Goal: Task Accomplishment & Management: Use online tool/utility

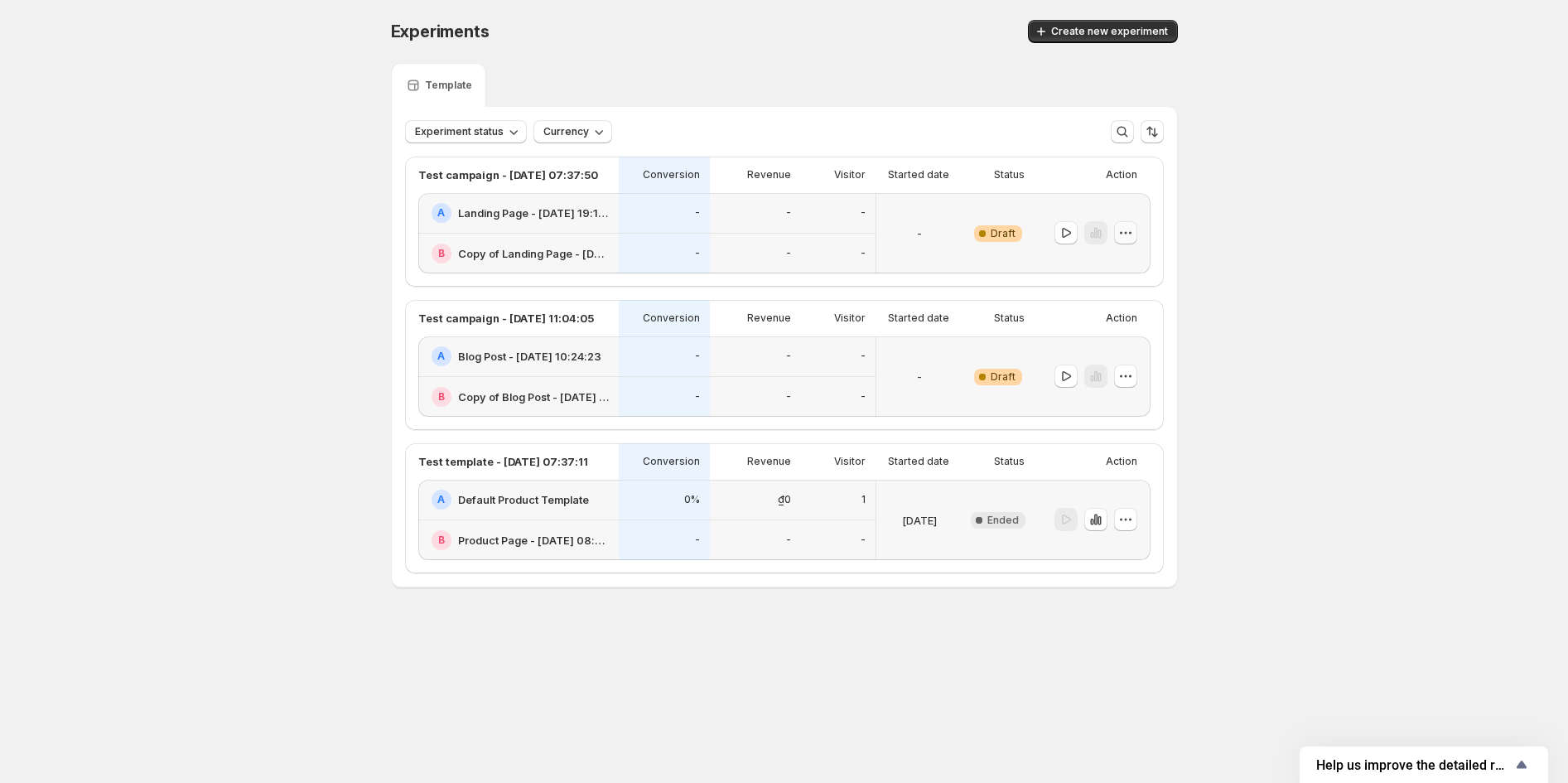
click at [1131, 230] on icon "button" at bounding box center [1126, 233] width 17 height 17
click at [1099, 345] on span "Delete" at bounding box center [1112, 352] width 33 height 13
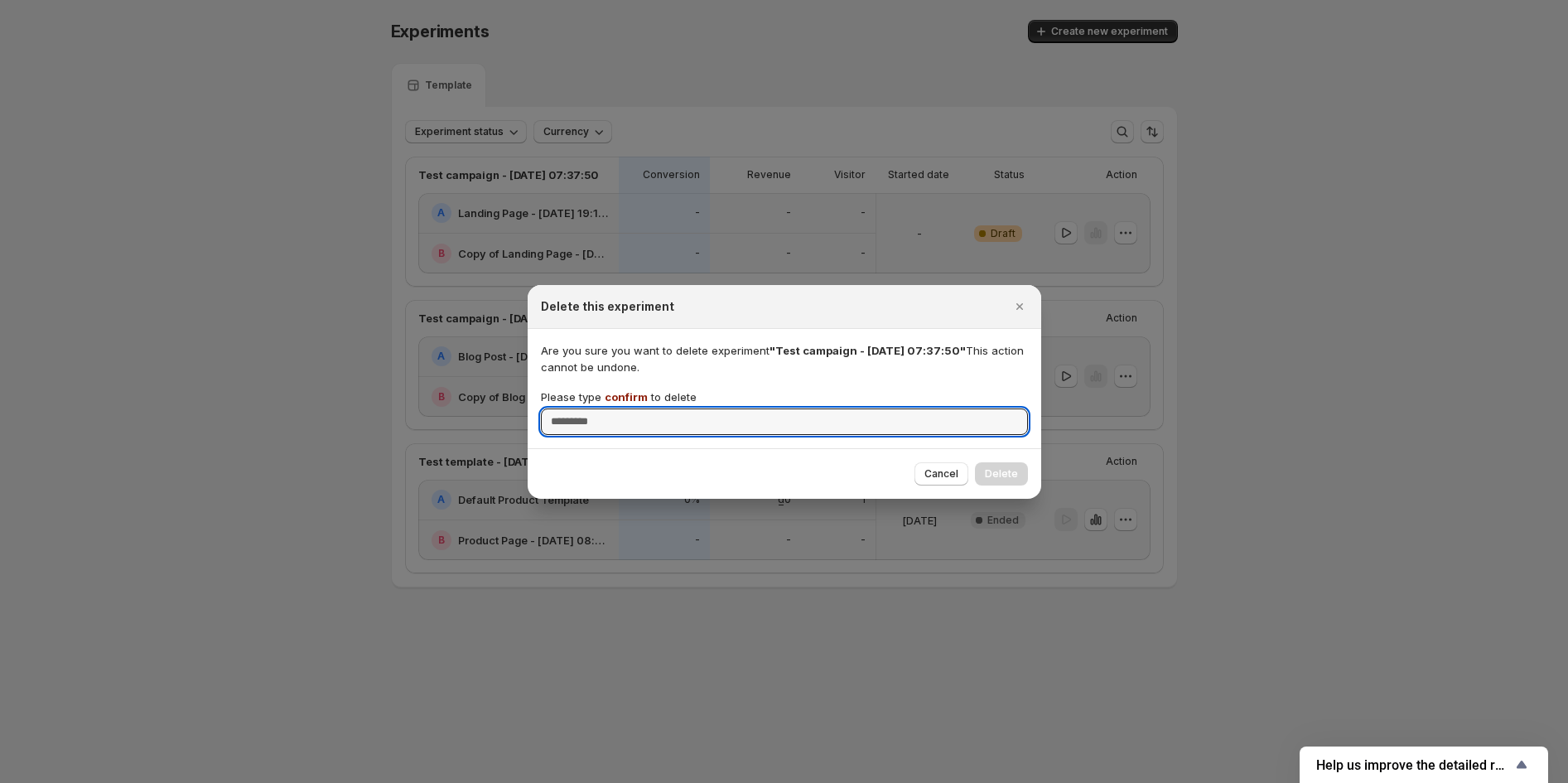
click at [622, 399] on span "confirm" at bounding box center [627, 397] width 43 height 13
click at [622, 409] on input "Please type confirm to delete" at bounding box center [784, 422] width 487 height 26
click at [622, 398] on span "confirm" at bounding box center [627, 397] width 43 height 13
click at [622, 409] on input "Please type confirm to delete" at bounding box center [784, 422] width 487 height 26
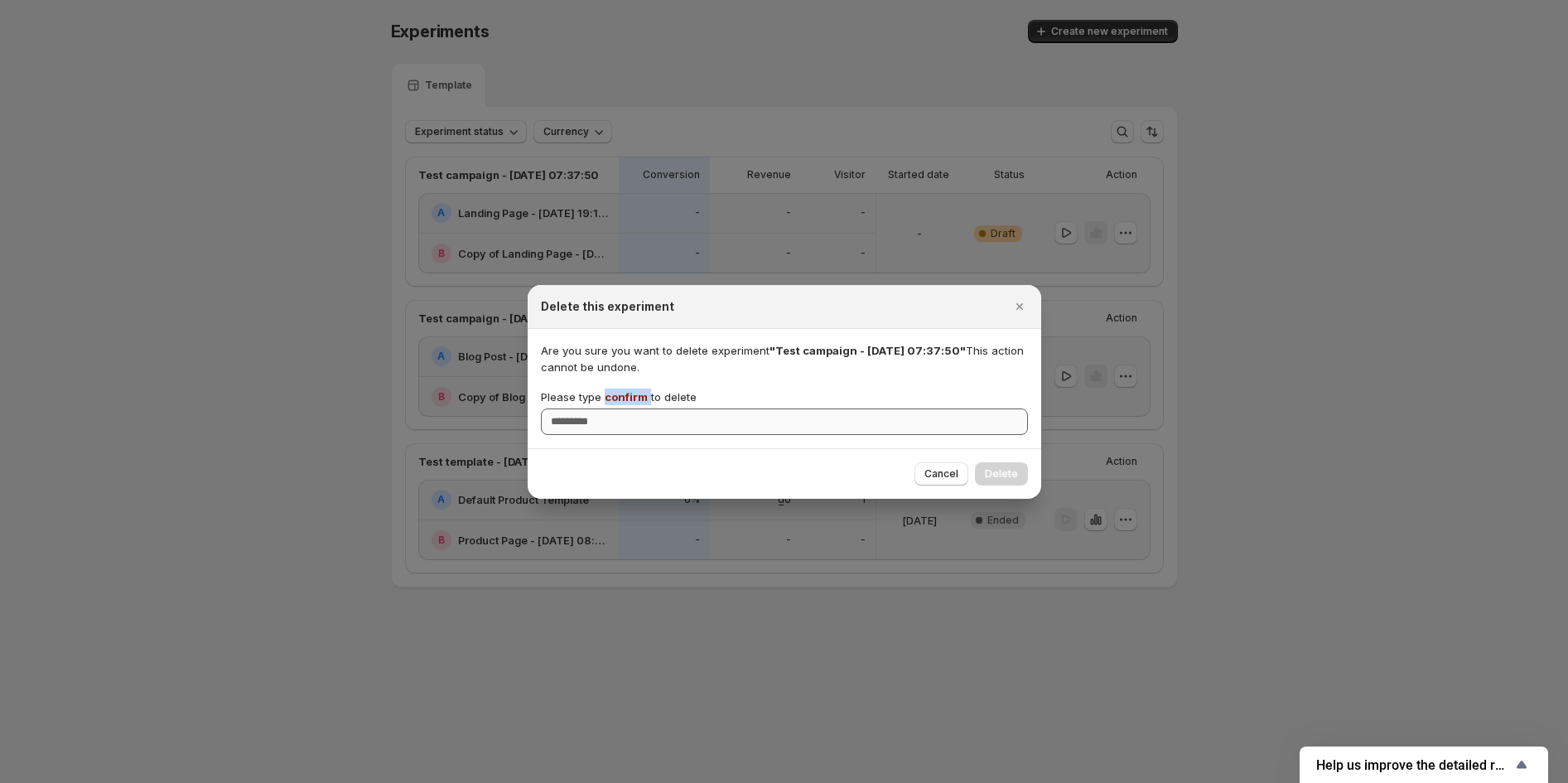
copy p "confirm"
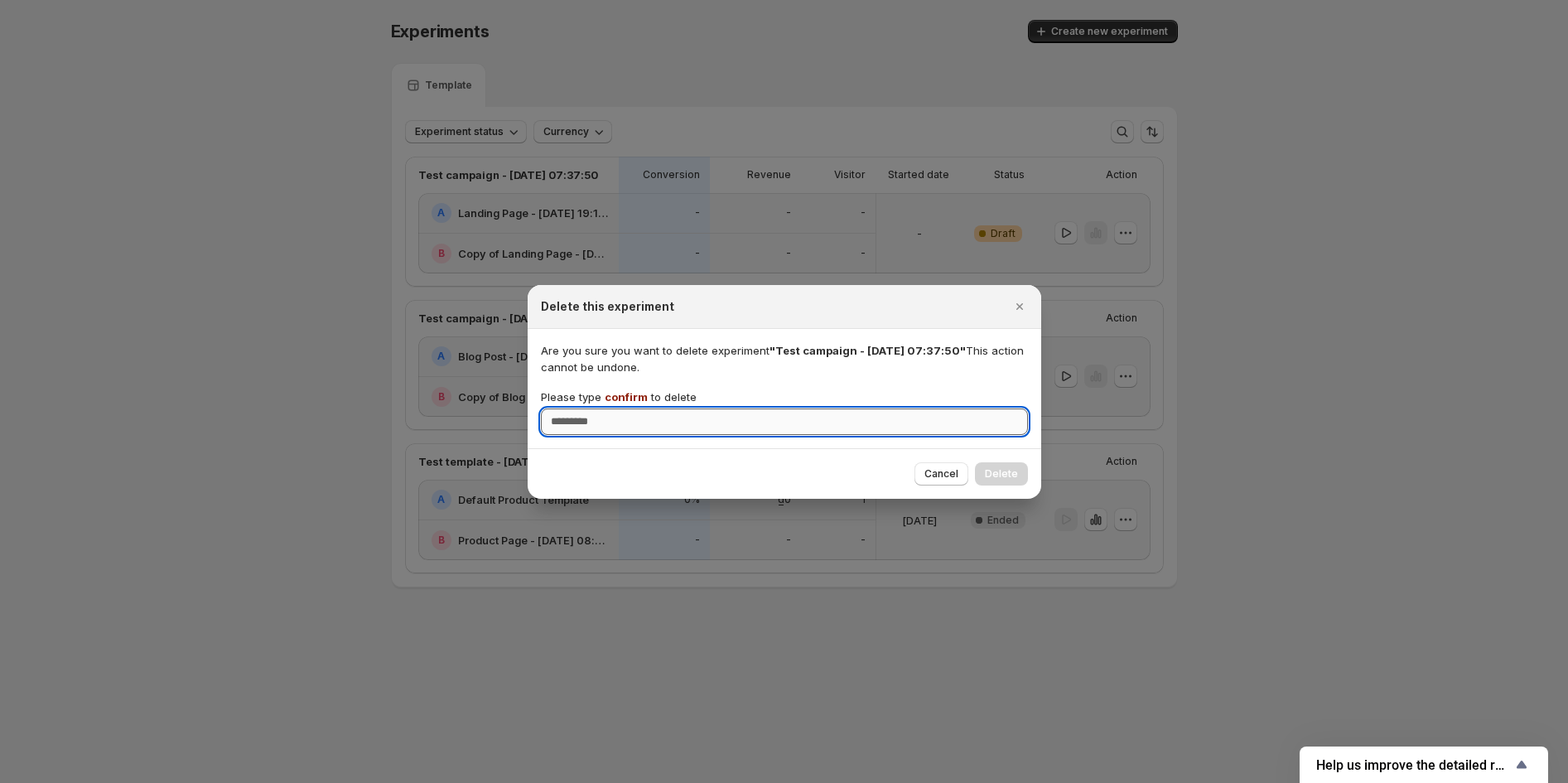
click at [622, 416] on input "Please type confirm to delete" at bounding box center [784, 422] width 487 height 26
paste input "*******"
type input "*******"
click at [996, 480] on span "Delete" at bounding box center [1001, 474] width 33 height 13
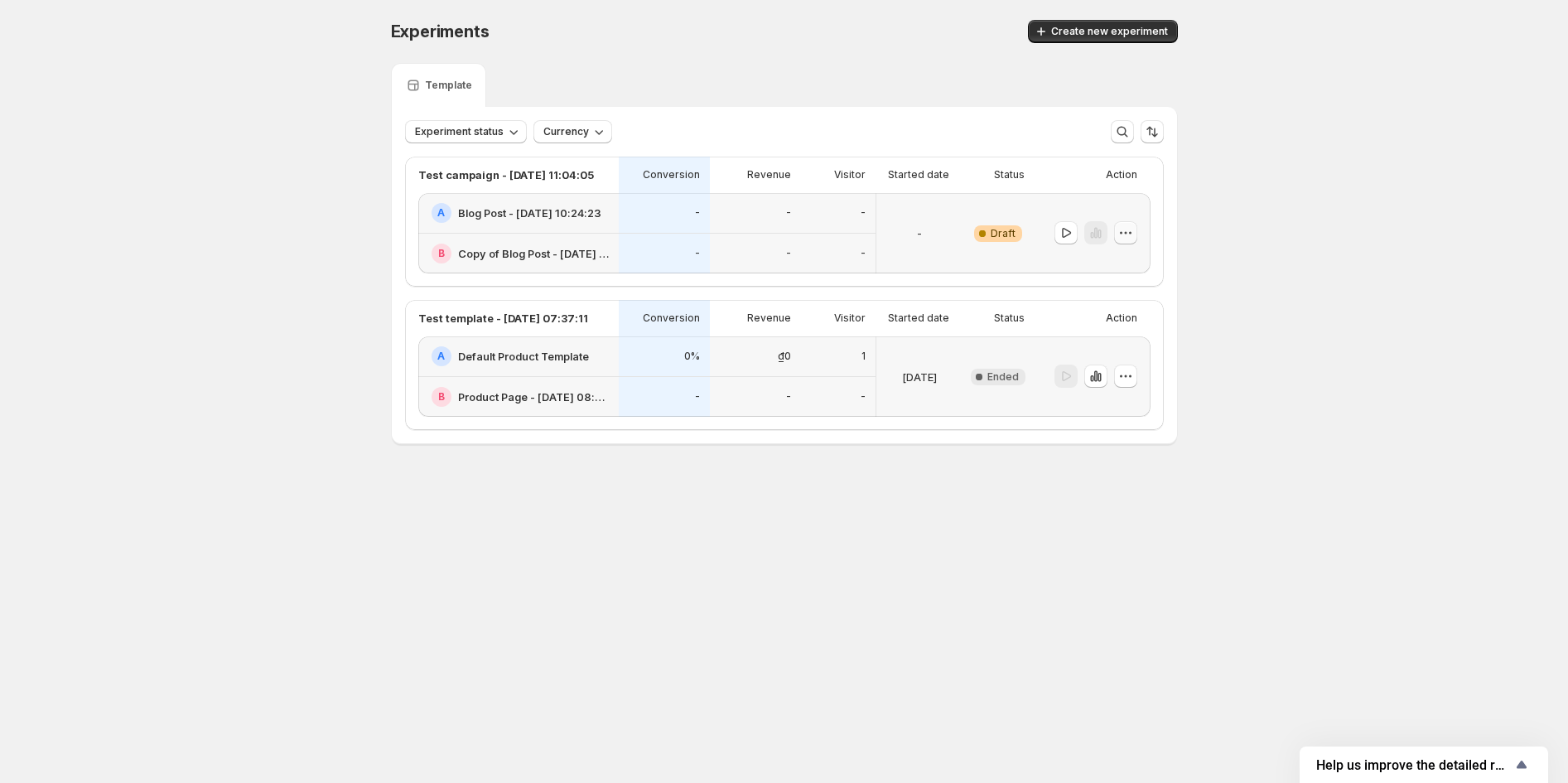
click at [1131, 234] on icon "button" at bounding box center [1126, 233] width 17 height 17
click at [1120, 347] on span "Delete" at bounding box center [1112, 352] width 33 height 13
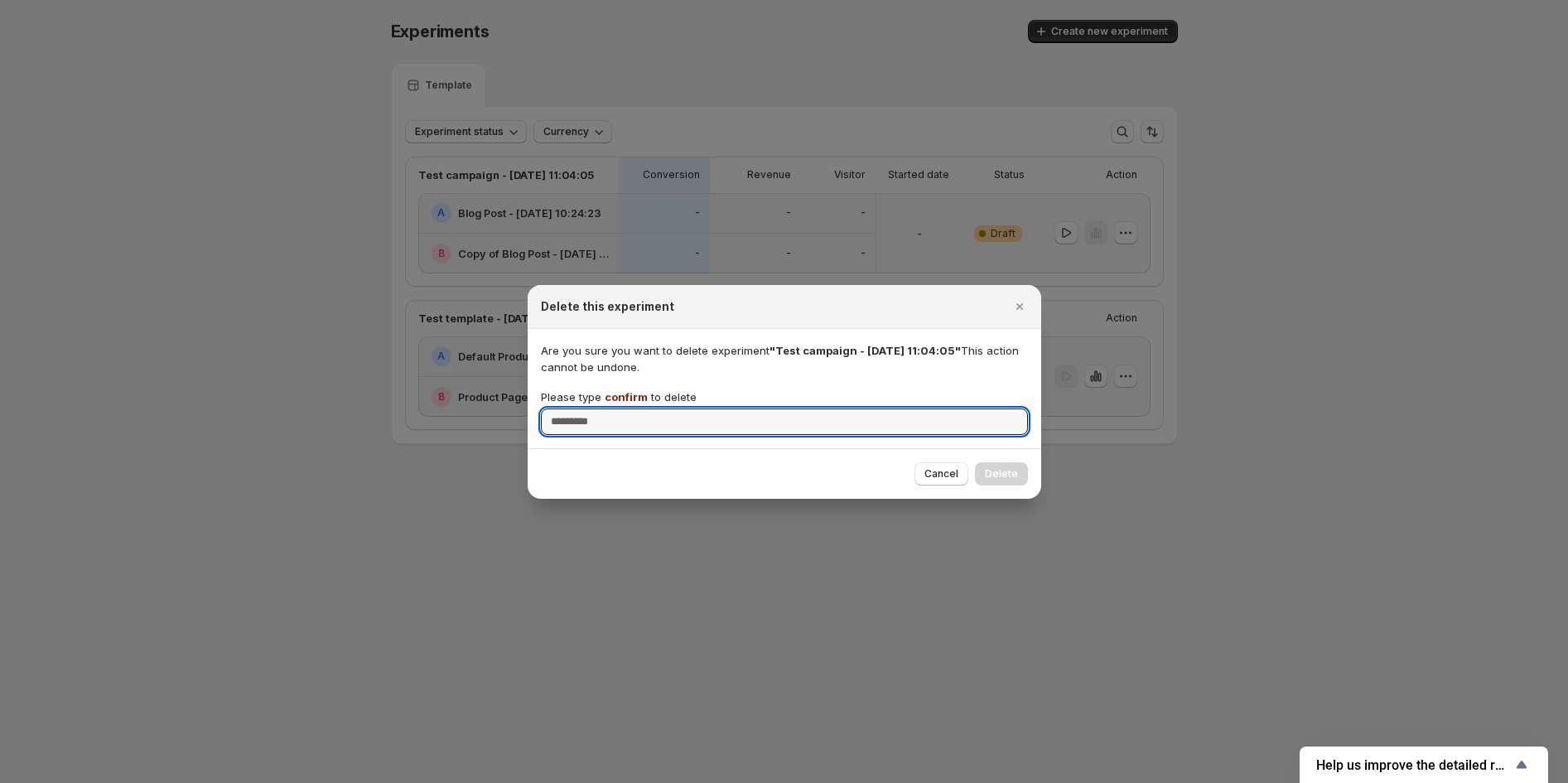
click at [611, 390] on span "confirm" at bounding box center [627, 397] width 43 height 13
click at [611, 409] on input "Please type confirm to delete" at bounding box center [784, 422] width 487 height 26
click at [615, 391] on span "confirm" at bounding box center [627, 397] width 43 height 13
click at [615, 409] on input "Please type confirm to delete" at bounding box center [784, 422] width 487 height 26
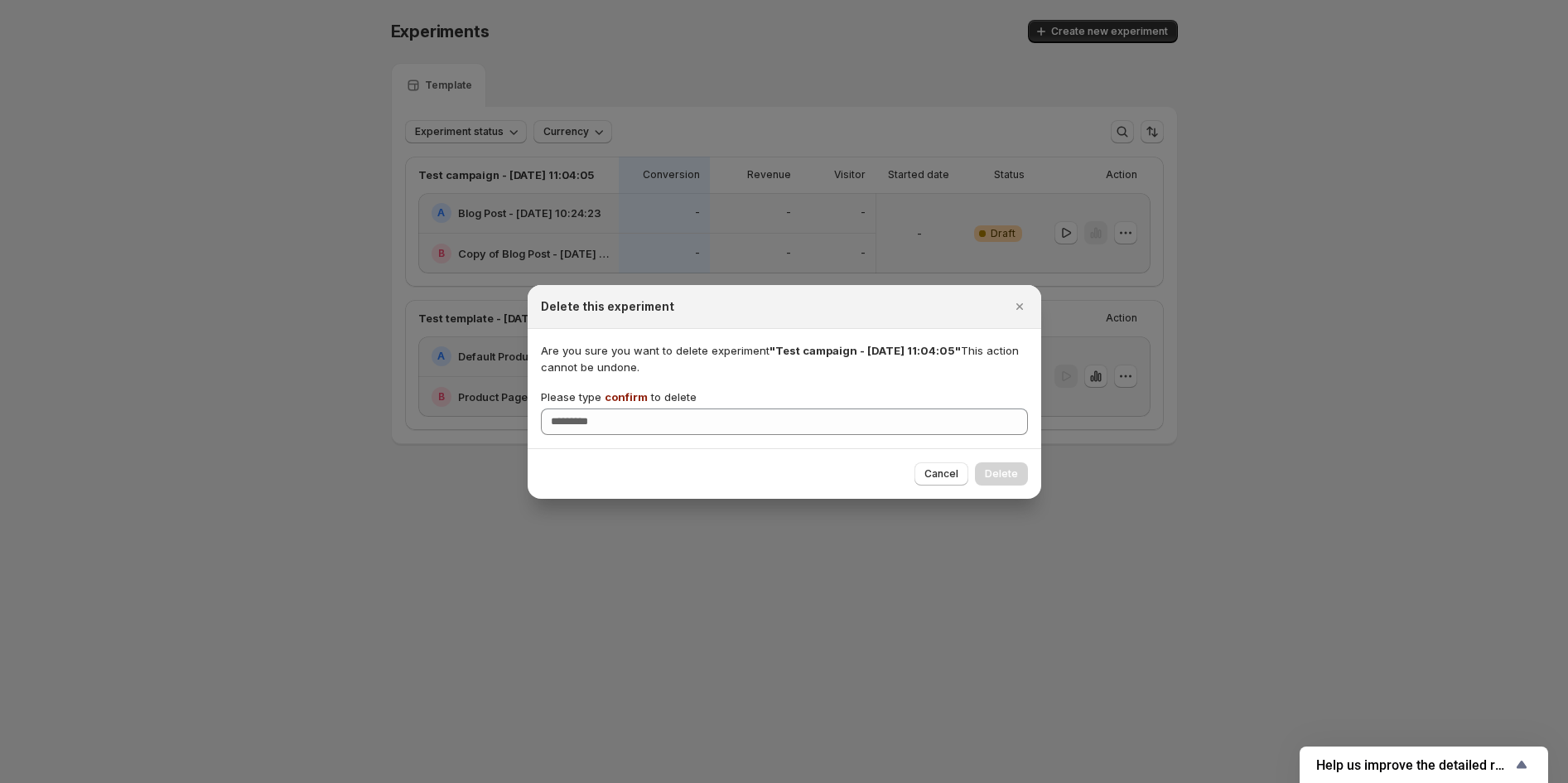
click at [619, 391] on span "confirm" at bounding box center [627, 397] width 43 height 13
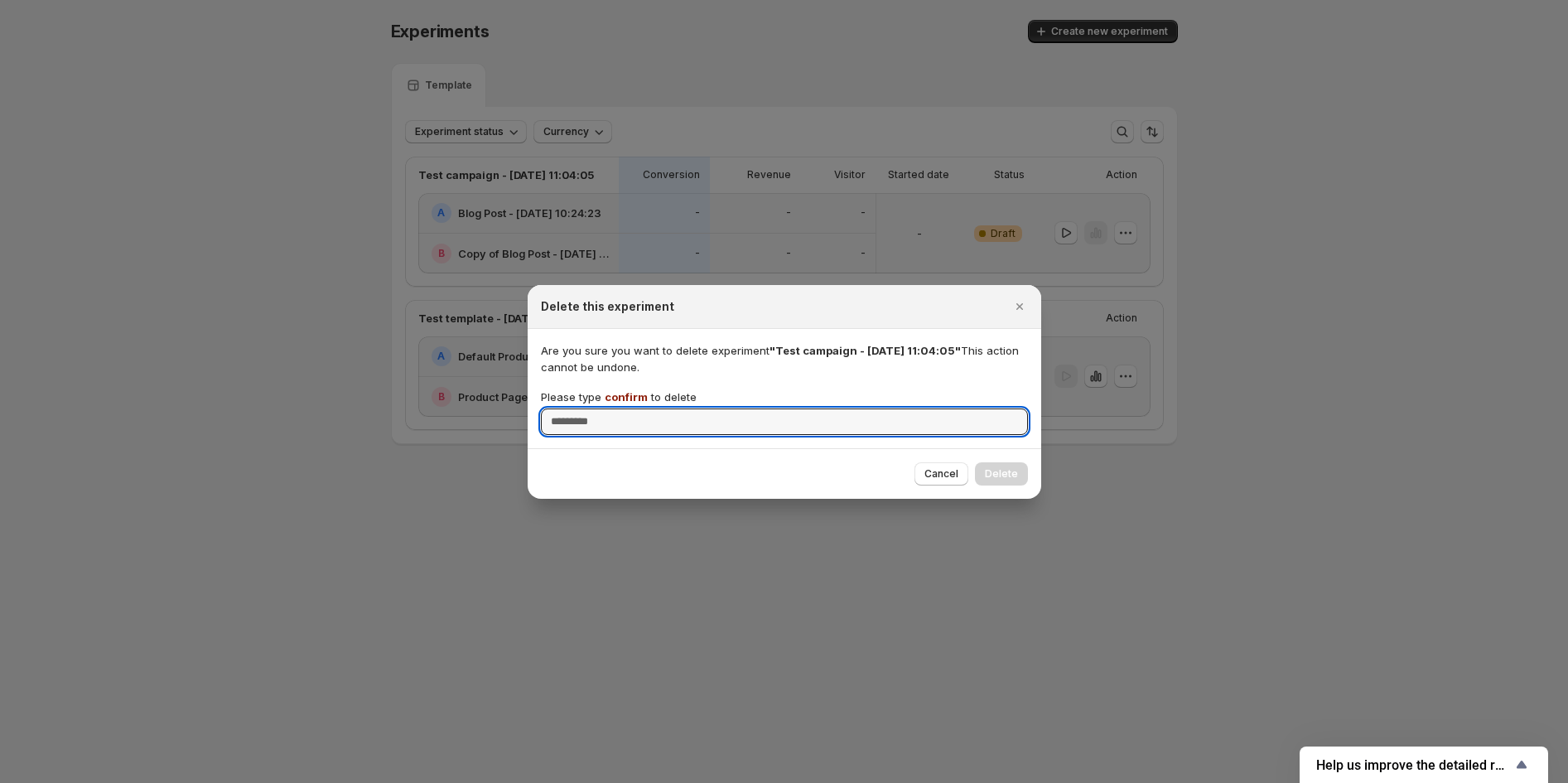
click at [619, 409] on input "Please type confirm to delete" at bounding box center [784, 422] width 487 height 26
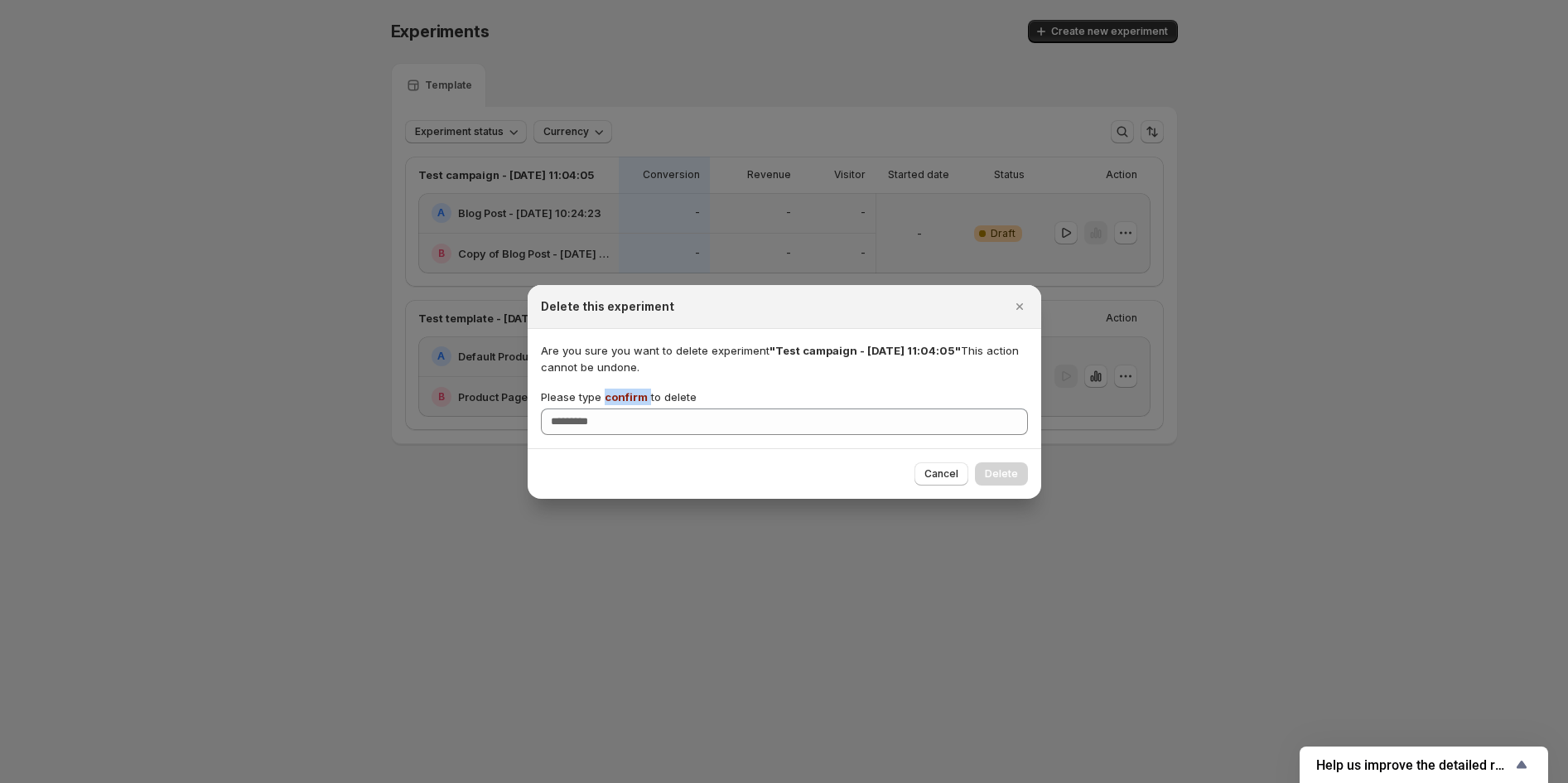
click at [619, 391] on span "confirm" at bounding box center [627, 397] width 43 height 13
click at [619, 409] on input "Please type confirm to delete" at bounding box center [784, 422] width 487 height 26
copy p "confirm"
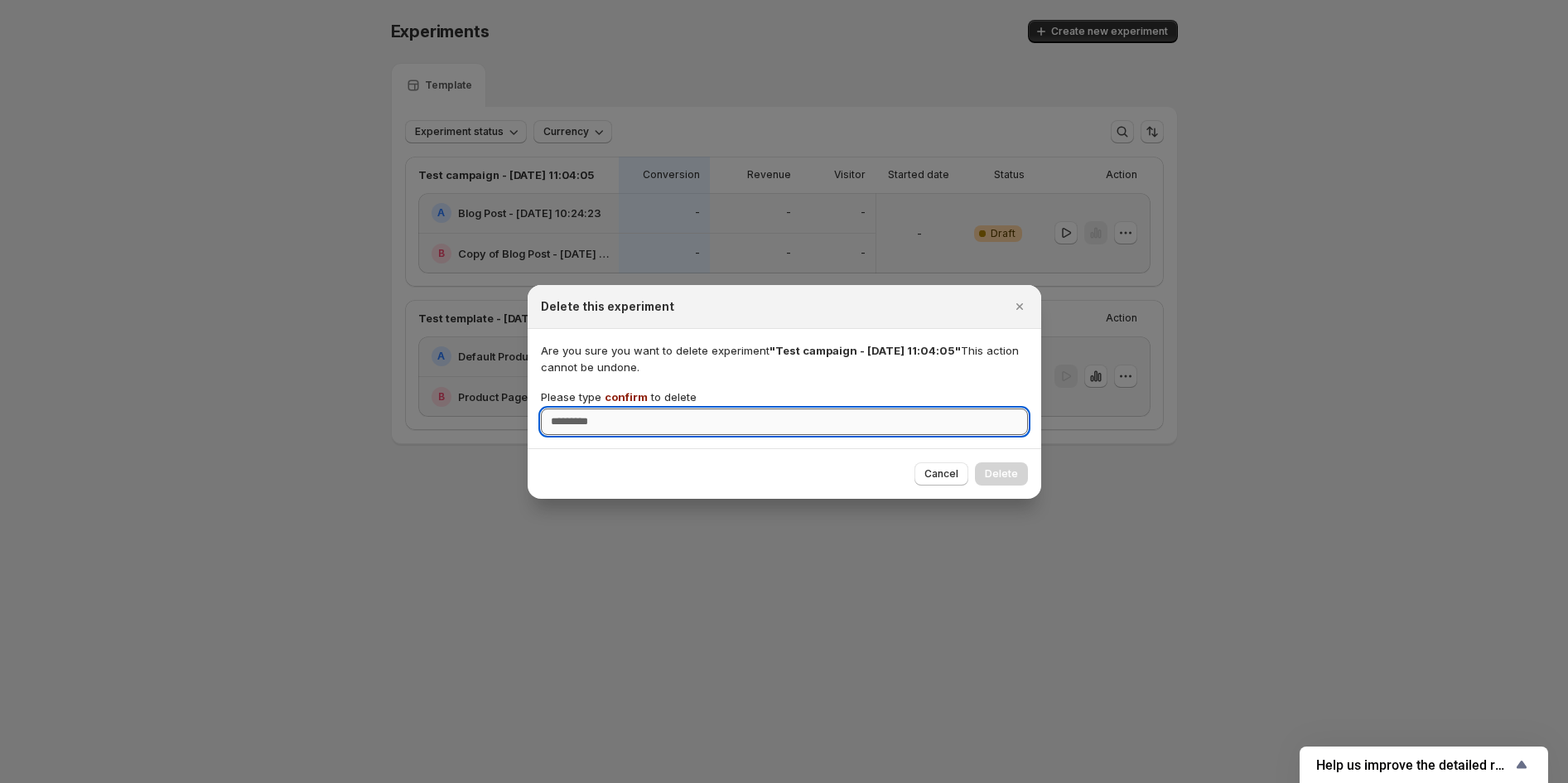
click at [597, 426] on input "Please type confirm to delete" at bounding box center [784, 422] width 487 height 26
paste input "*******"
type input "*******"
drag, startPoint x: 1031, startPoint y: 477, endPoint x: 999, endPoint y: 479, distance: 32.1
click at [1027, 478] on div "Cancel Delete" at bounding box center [784, 474] width 514 height 51
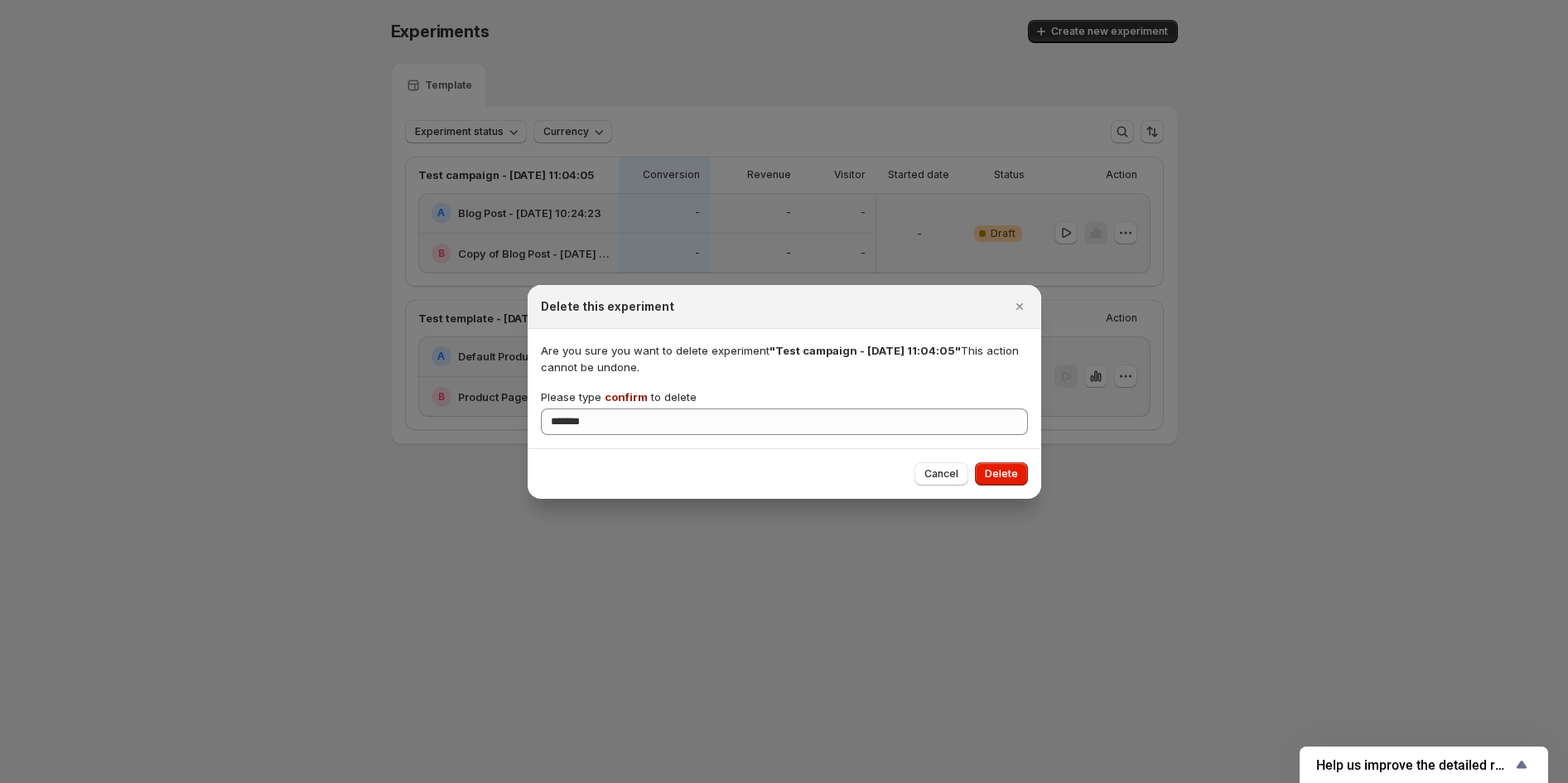
drag, startPoint x: 999, startPoint y: 479, endPoint x: 1015, endPoint y: 477, distance: 16.1
click at [1003, 477] on span "Delete" at bounding box center [1001, 474] width 33 height 13
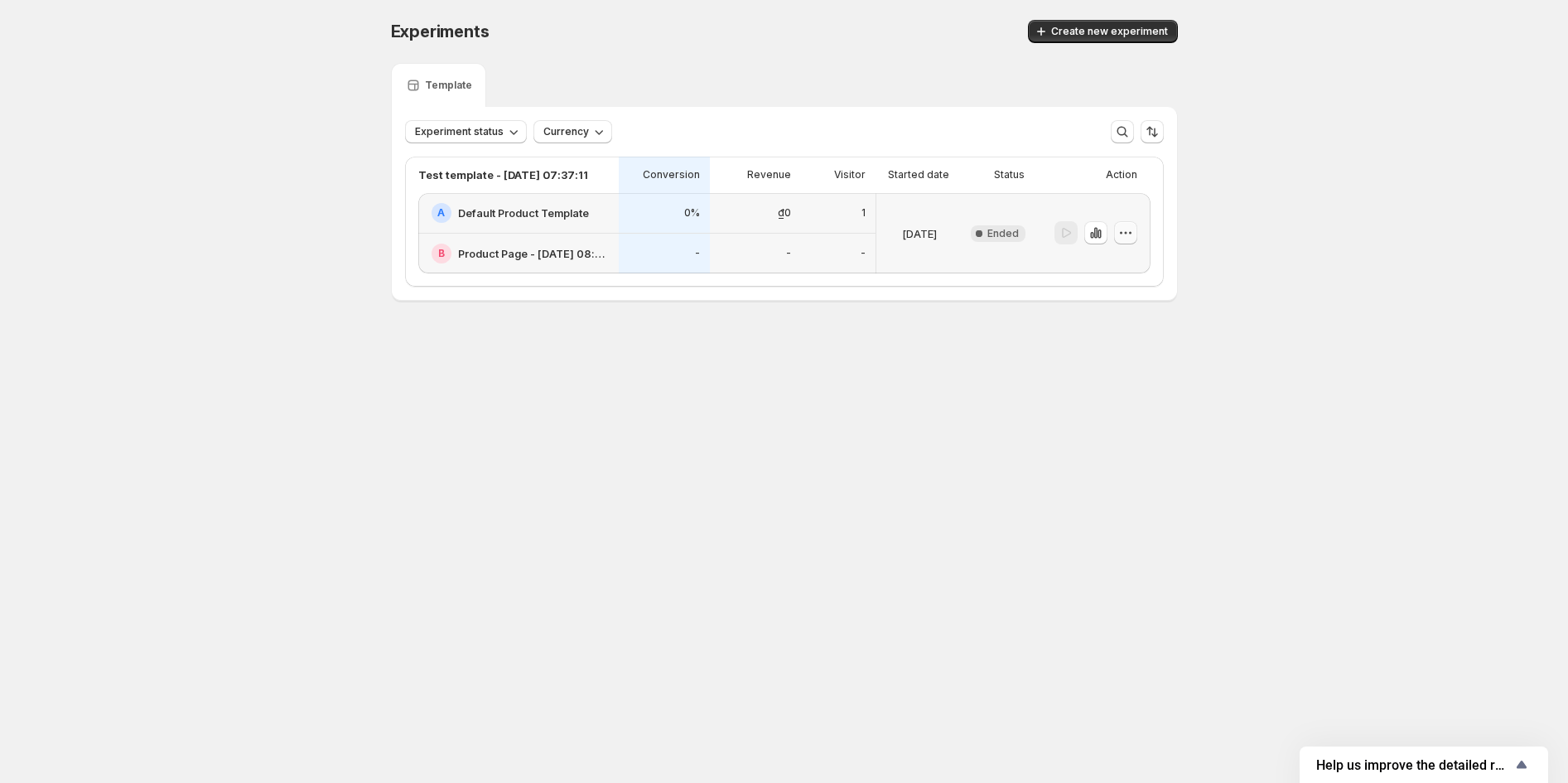
click at [1126, 240] on icon "button" at bounding box center [1126, 233] width 17 height 17
click at [1114, 343] on span "Delete" at bounding box center [1137, 352] width 81 height 17
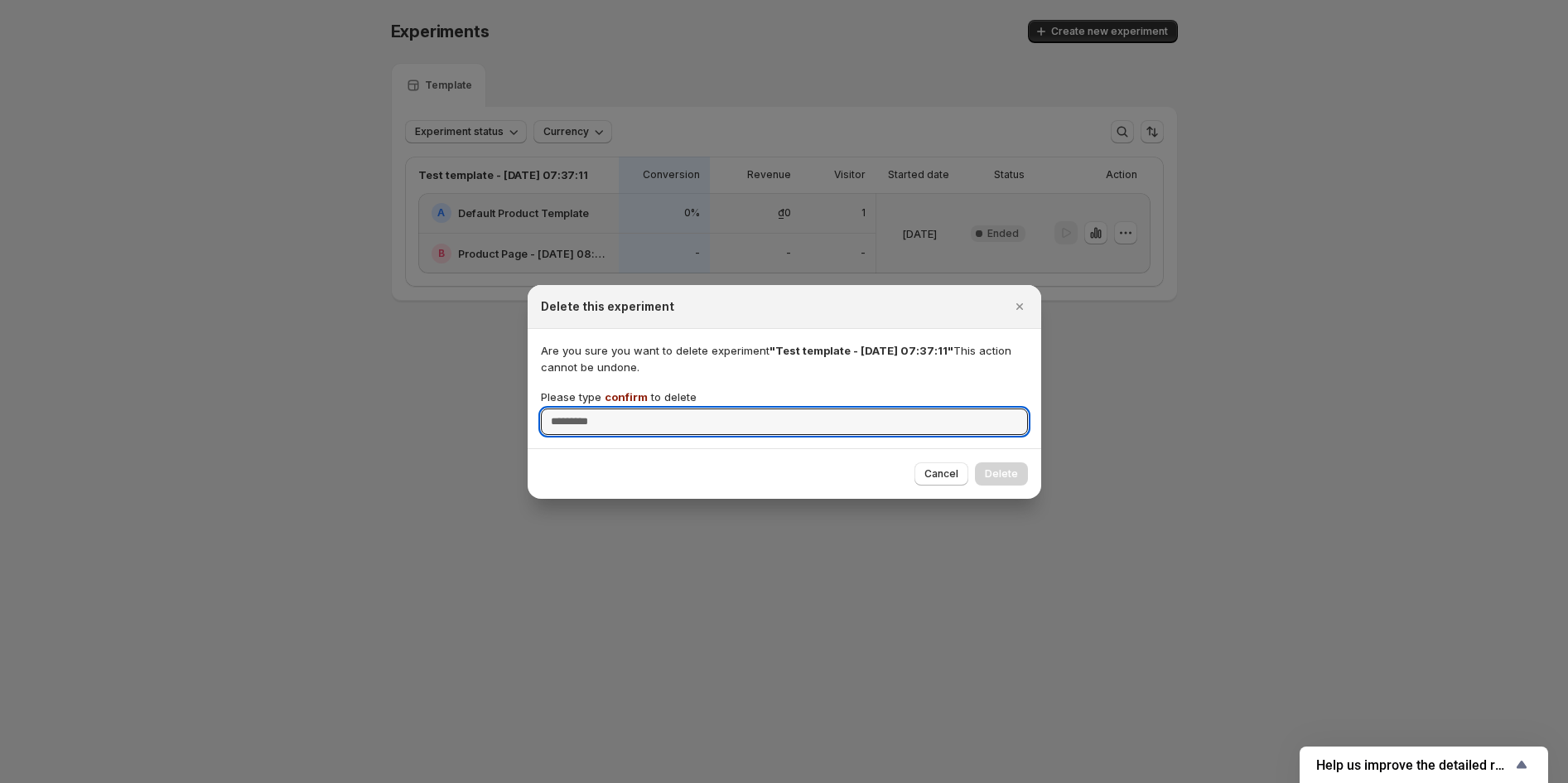
click at [617, 403] on p "Please type confirm to delete" at bounding box center [619, 398] width 156 height 17
click at [617, 409] on input "Please type confirm to delete" at bounding box center [784, 422] width 487 height 26
click at [617, 403] on p "Please type confirm to delete" at bounding box center [619, 398] width 156 height 17
click at [617, 409] on input "Please type confirm to delete" at bounding box center [784, 422] width 487 height 26
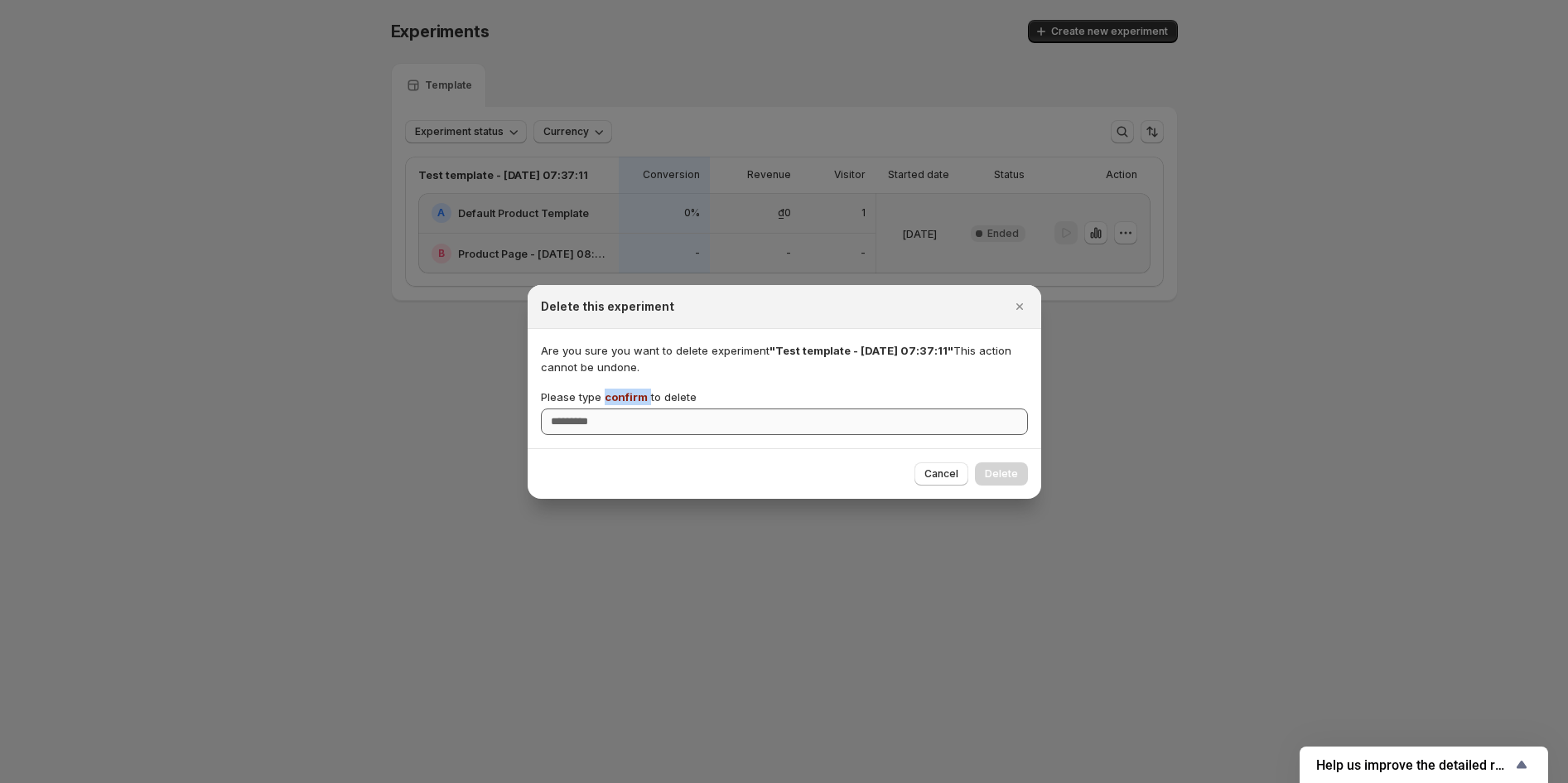
copy p "confirm"
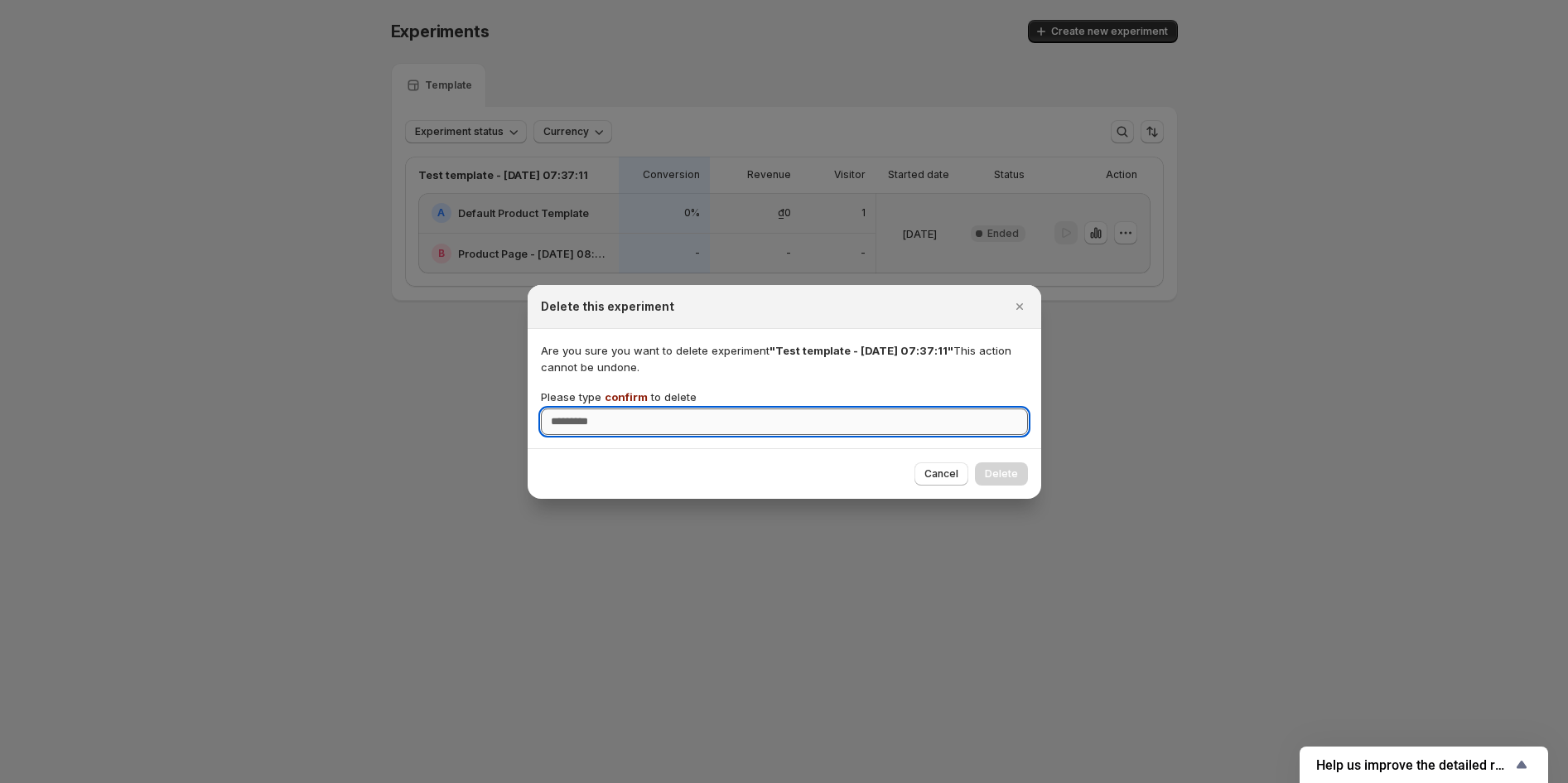
click at [607, 419] on input "Please type confirm to delete" at bounding box center [784, 422] width 487 height 26
paste input "*******"
type input "*******"
drag, startPoint x: 1016, startPoint y: 480, endPoint x: 1061, endPoint y: 480, distance: 45.0
click at [1016, 479] on button "Delete" at bounding box center [1001, 474] width 53 height 23
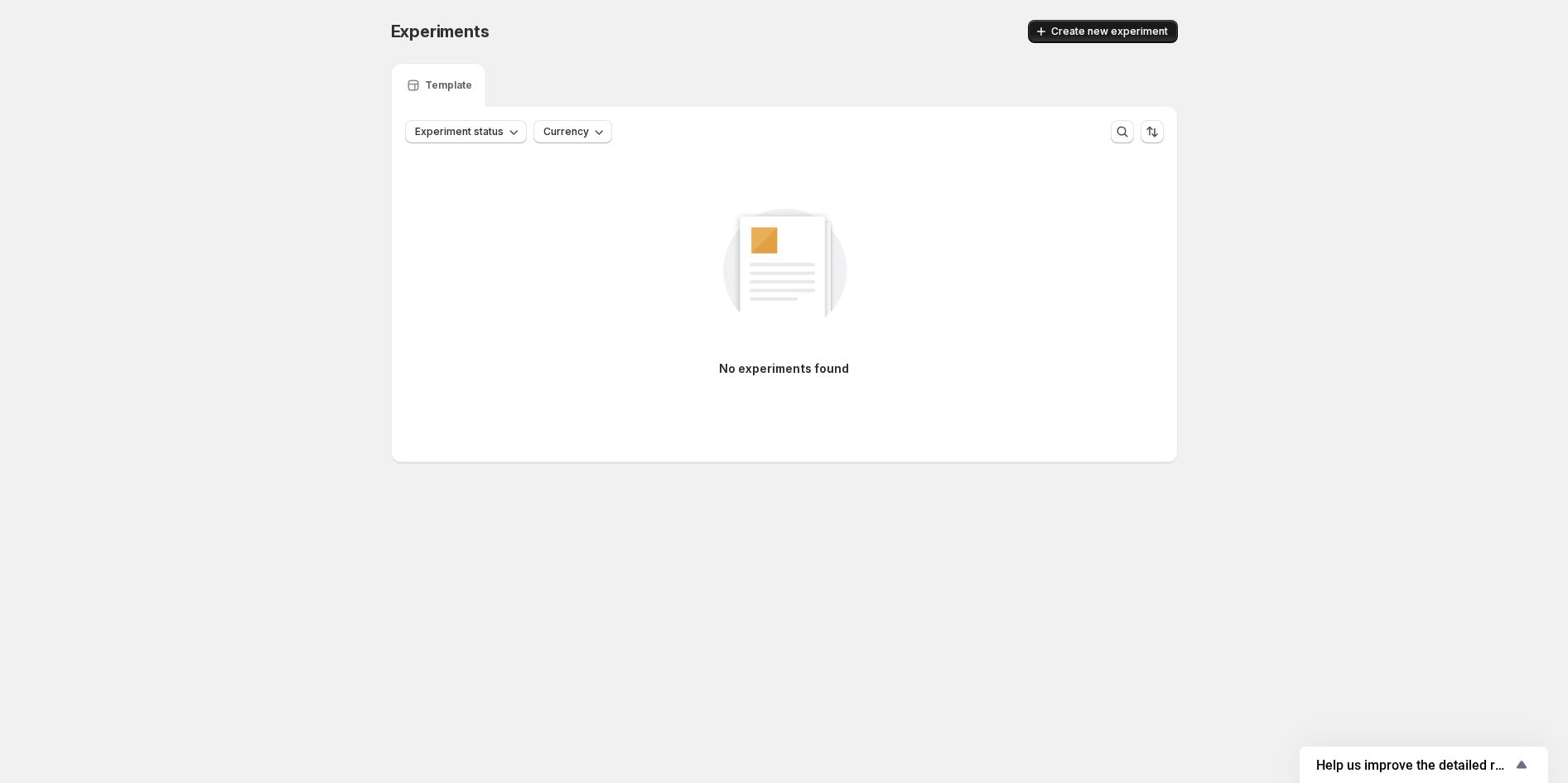
click at [1092, 32] on span "Create new experiment" at bounding box center [1110, 31] width 116 height 13
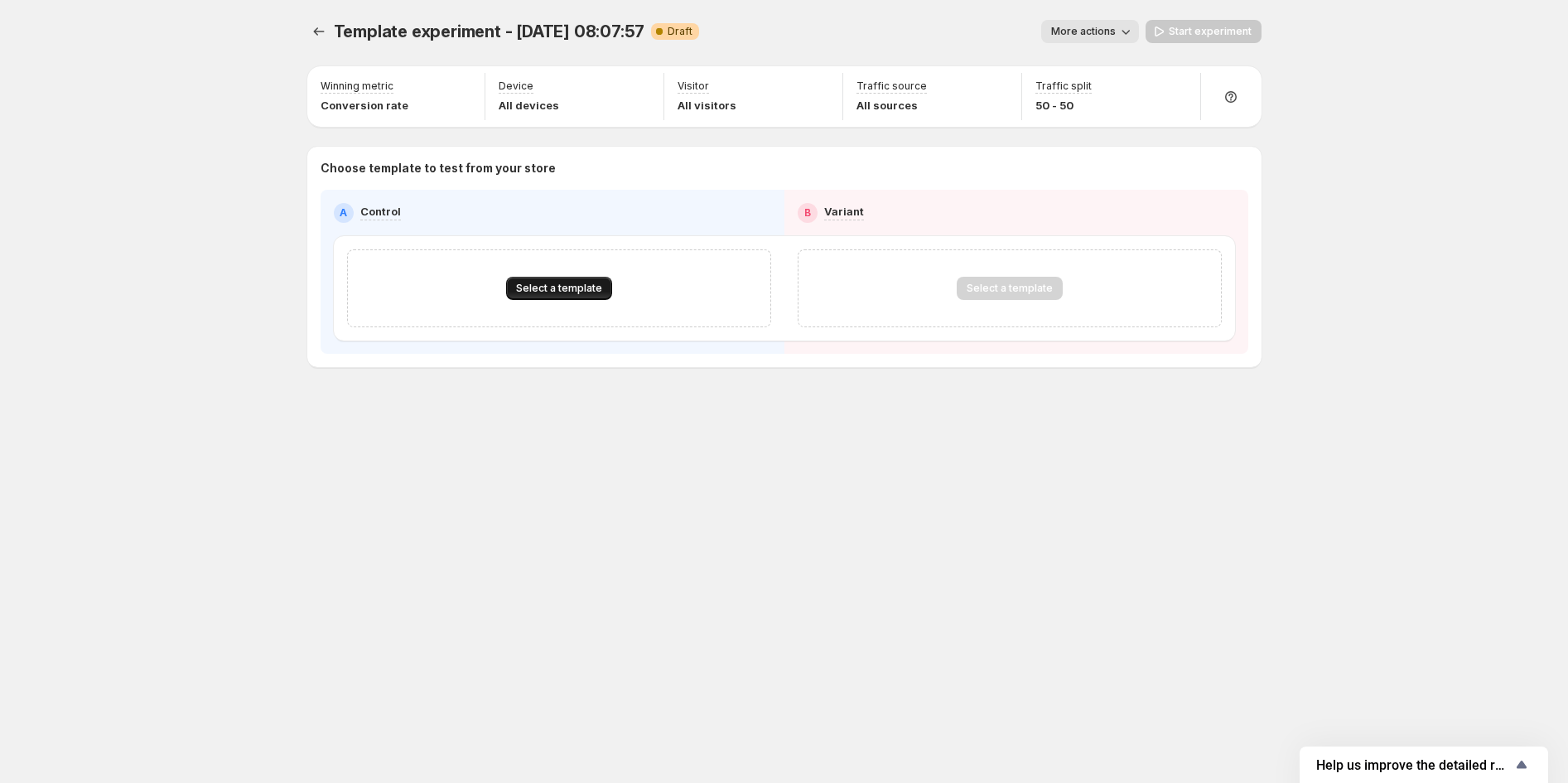
click at [583, 290] on span "Select a template" at bounding box center [559, 289] width 86 height 13
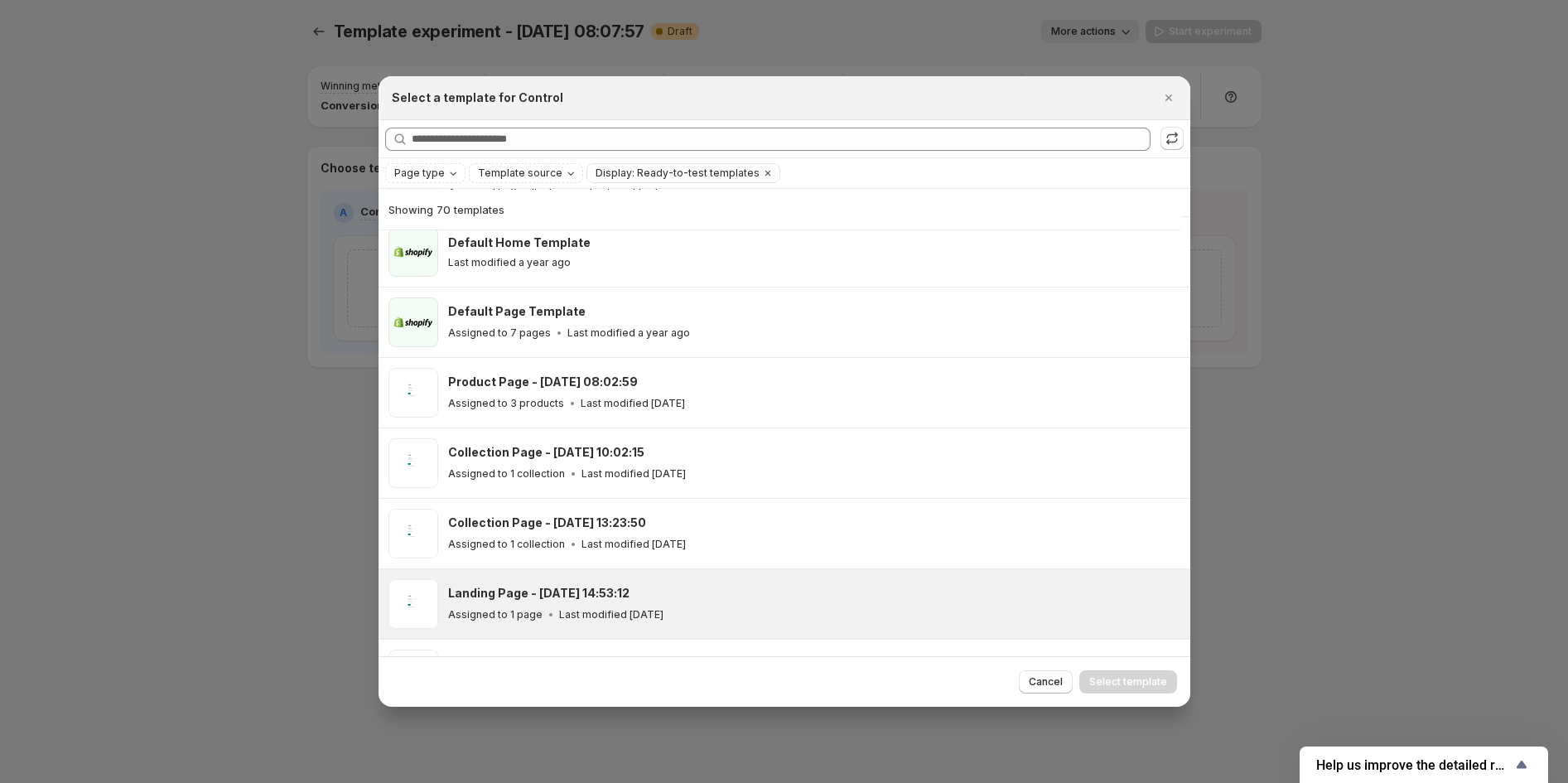
scroll to position [225, 0]
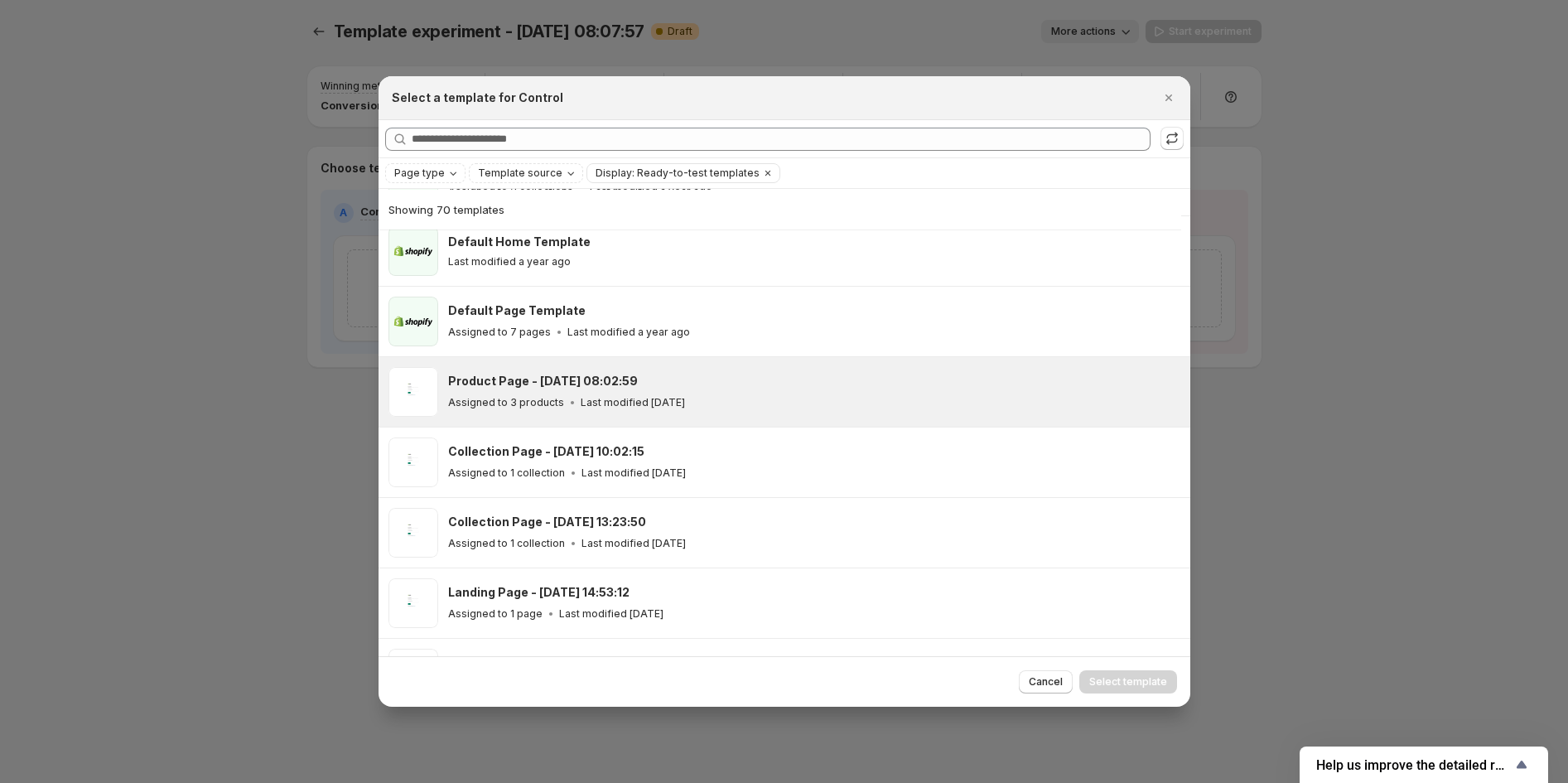
click at [569, 399] on icon ":r1v:" at bounding box center [572, 403] width 17 height 17
click at [1113, 687] on span "Select template" at bounding box center [1128, 682] width 78 height 13
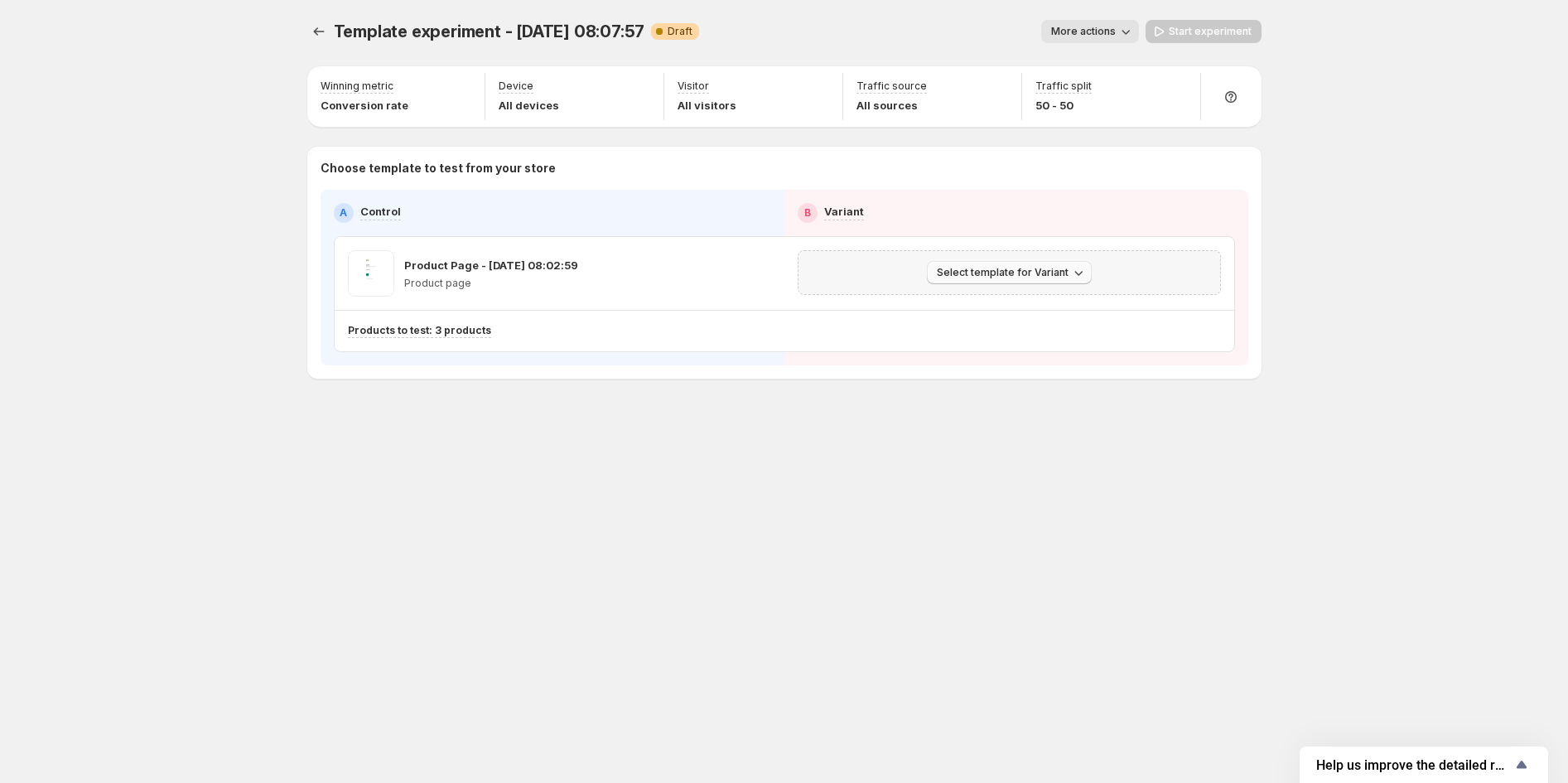
click at [955, 274] on span "Select template for Variant" at bounding box center [1002, 273] width 132 height 13
click at [1032, 310] on span "Select an existing template" at bounding box center [997, 307] width 140 height 13
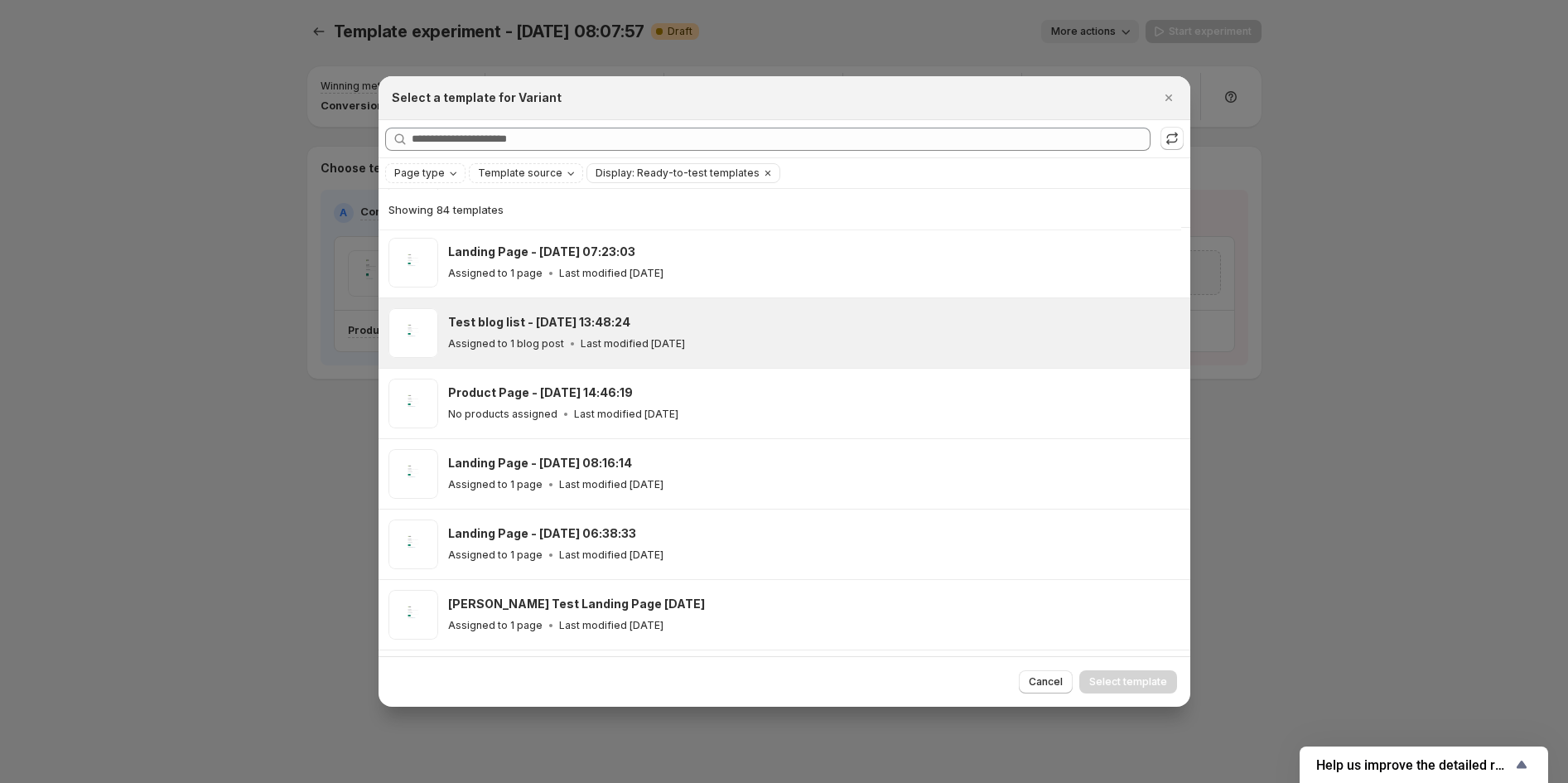
scroll to position [1605, 0]
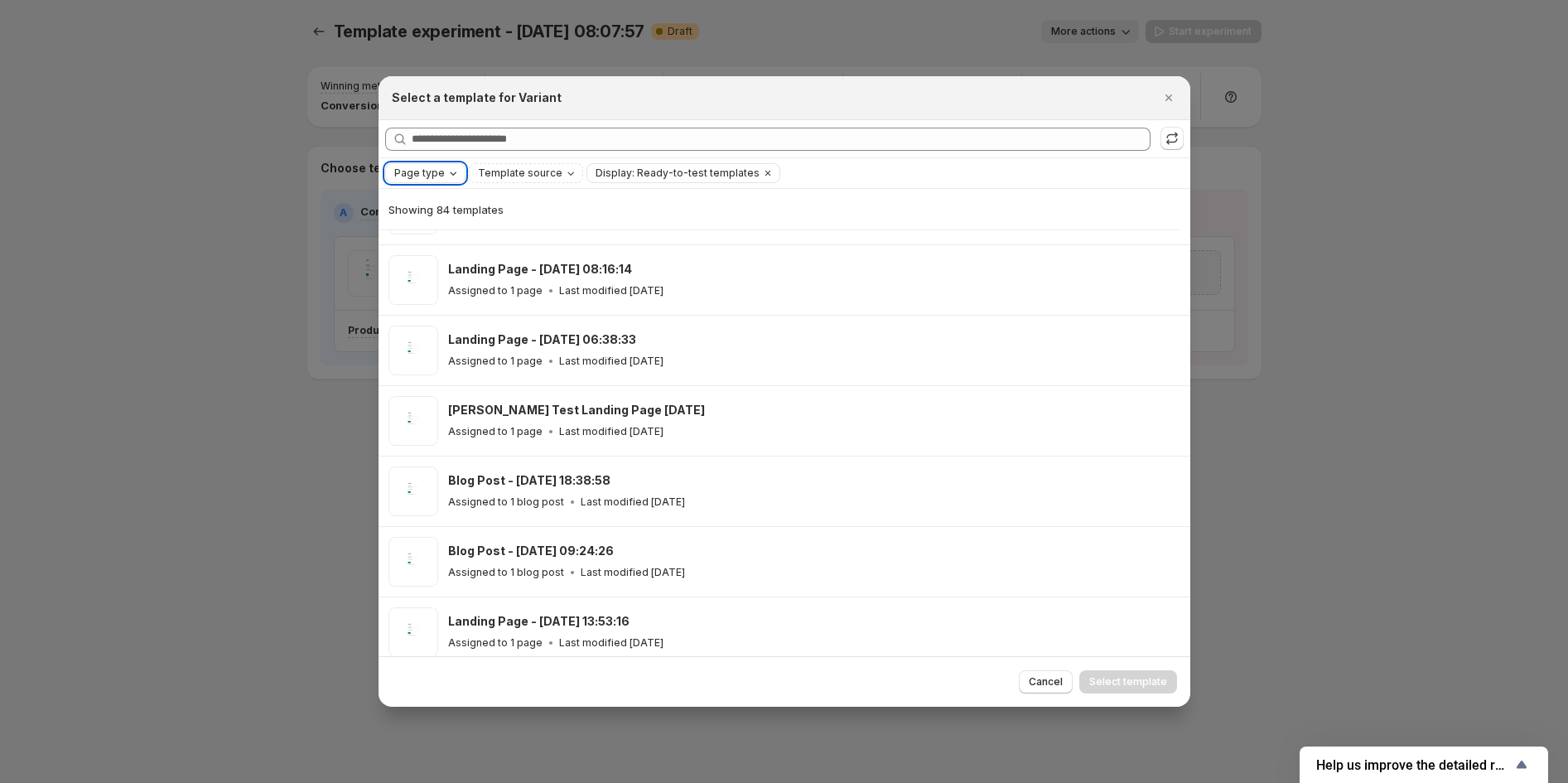
drag, startPoint x: 415, startPoint y: 169, endPoint x: 425, endPoint y: 177, distance: 12.8
click at [414, 170] on span "Page type" at bounding box center [420, 173] width 51 height 13
click at [452, 248] on span "Product page" at bounding box center [452, 244] width 70 height 13
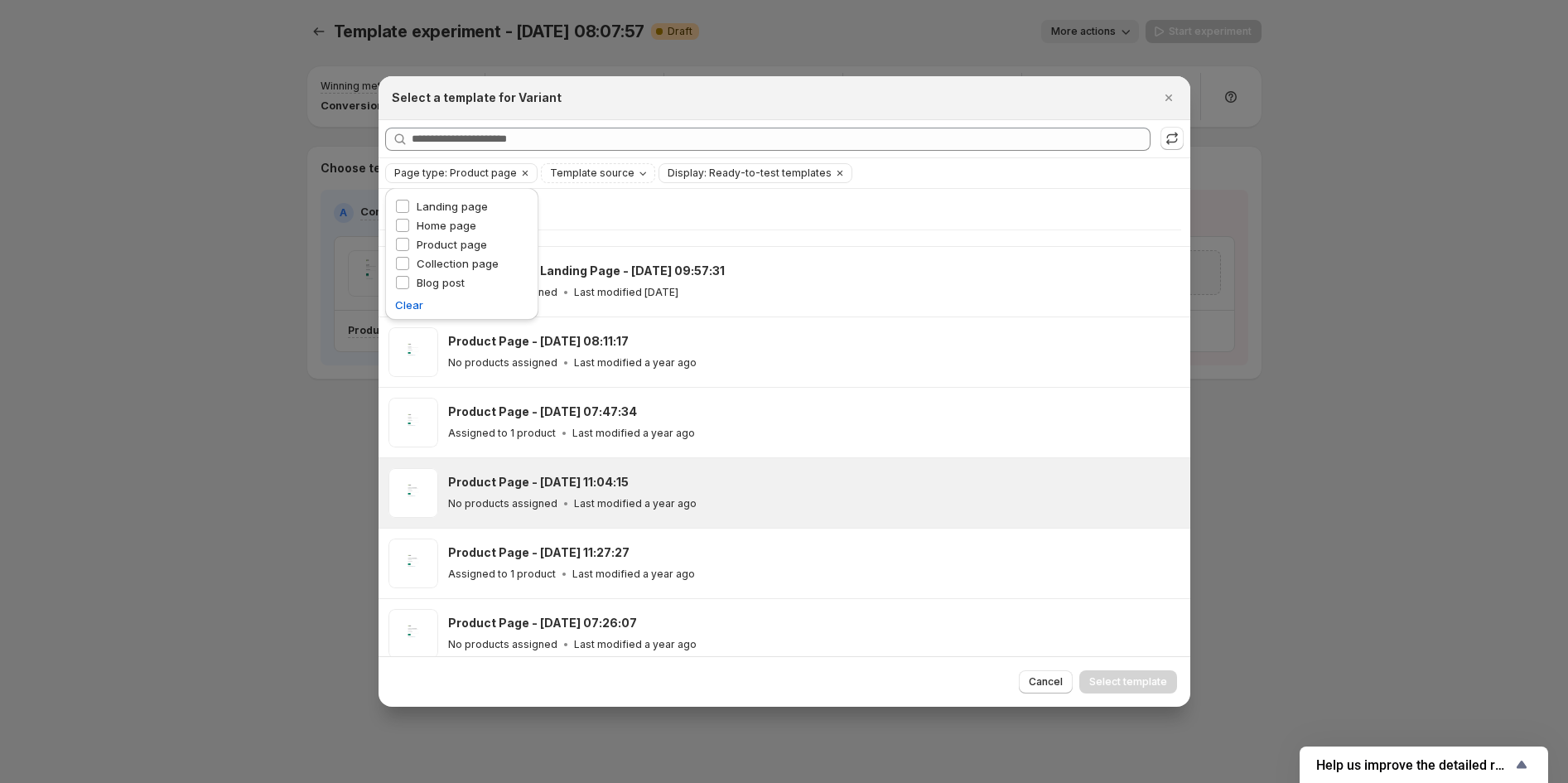
click at [590, 483] on h3 "Product Page - [DATE] 11:04:15" at bounding box center [538, 482] width 180 height 17
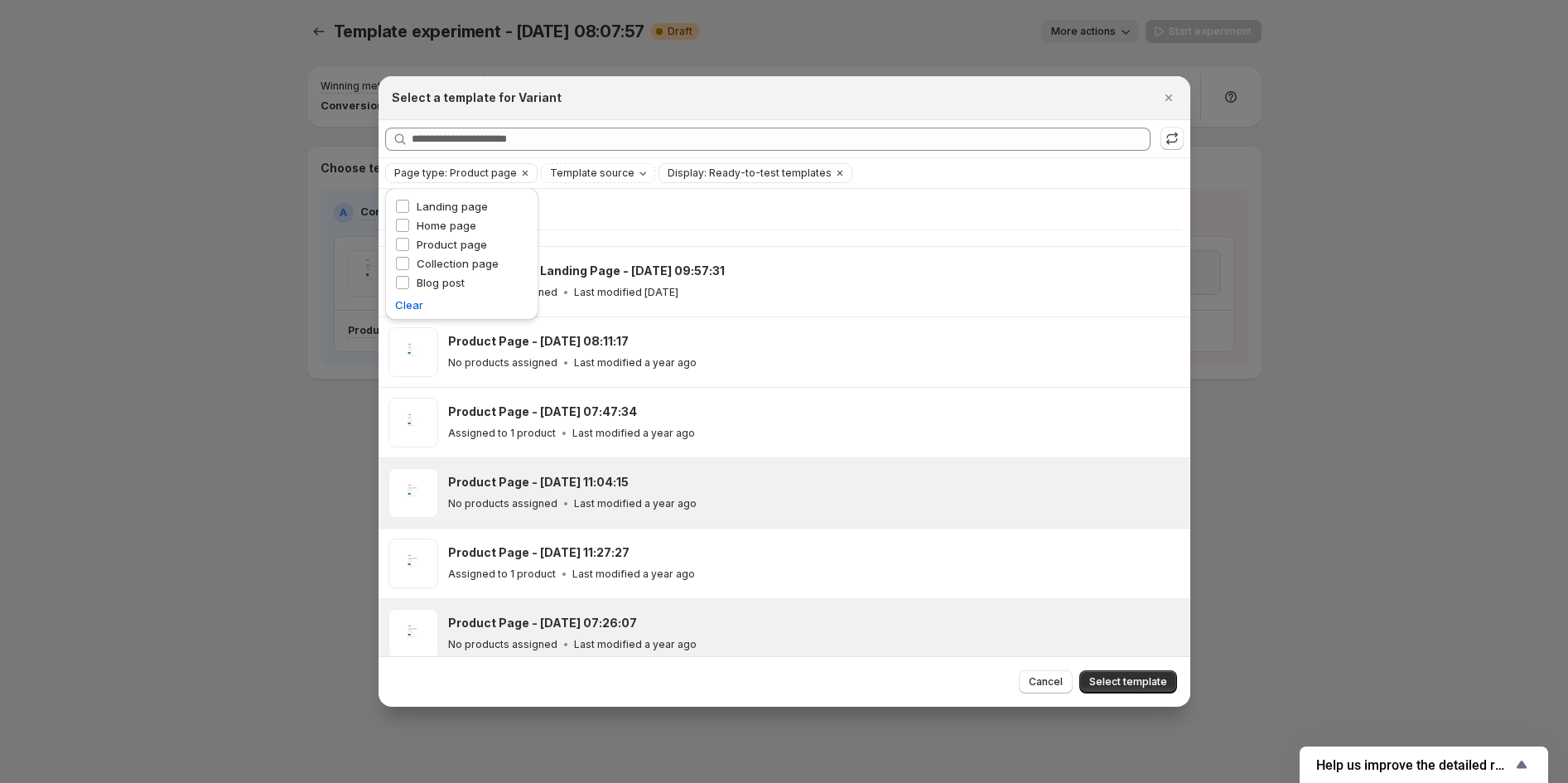
drag, startPoint x: 1139, startPoint y: 689, endPoint x: 631, endPoint y: 630, distance: 511.4
click at [1139, 689] on span "Select template" at bounding box center [1128, 682] width 78 height 13
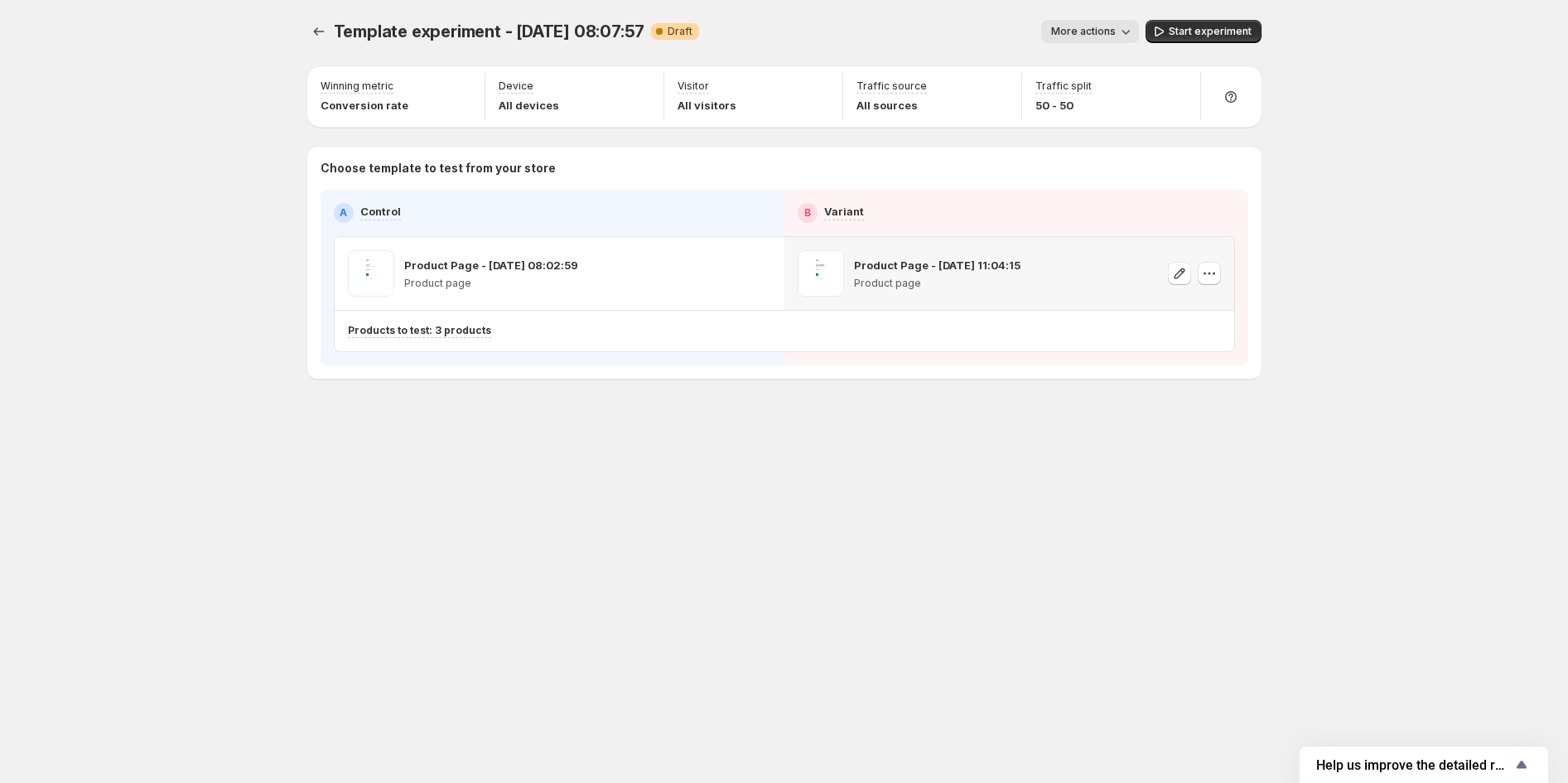
scroll to position [0, 0]
click at [1125, 41] on button "More actions" at bounding box center [1090, 31] width 98 height 23
click at [903, 277] on p "Product page" at bounding box center [937, 284] width 166 height 13
click at [1211, 281] on icon "button" at bounding box center [1210, 274] width 17 height 17
click at [517, 331] on div "Products to test: 3 products" at bounding box center [711, 331] width 727 height 14
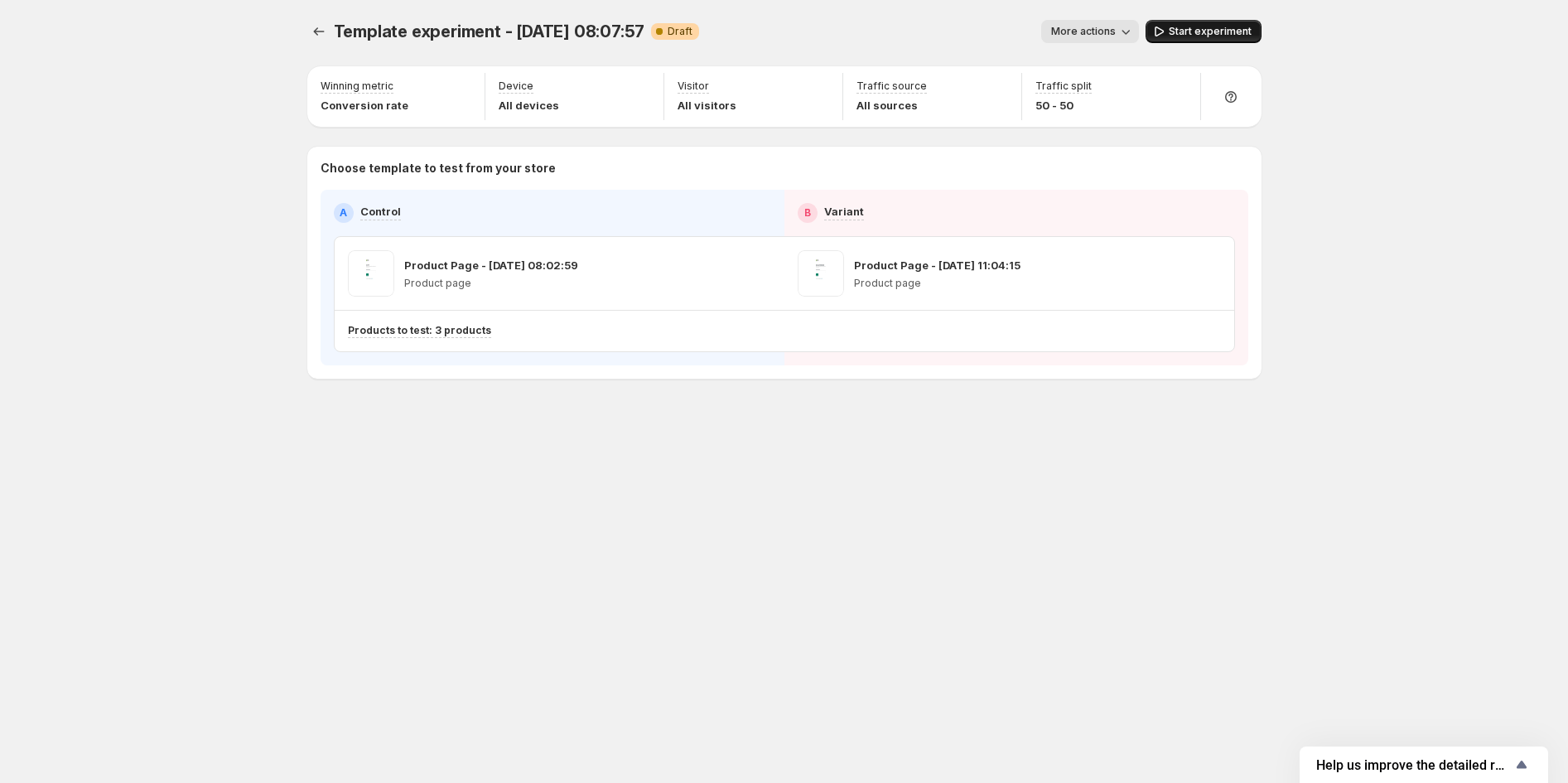
click at [1188, 34] on span "Start experiment" at bounding box center [1210, 31] width 83 height 13
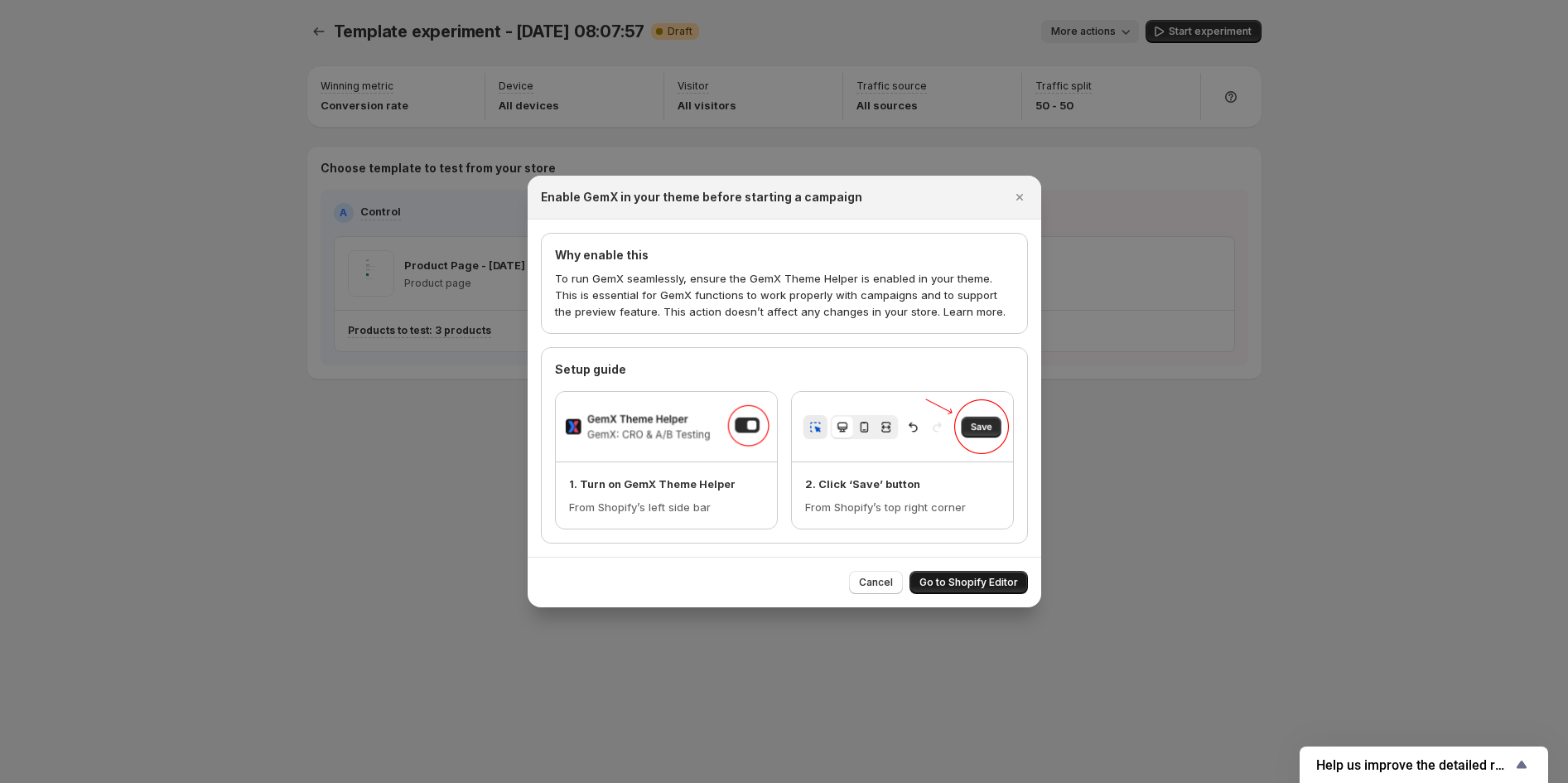
click at [998, 583] on span "Go to Shopify Editor" at bounding box center [969, 583] width 99 height 13
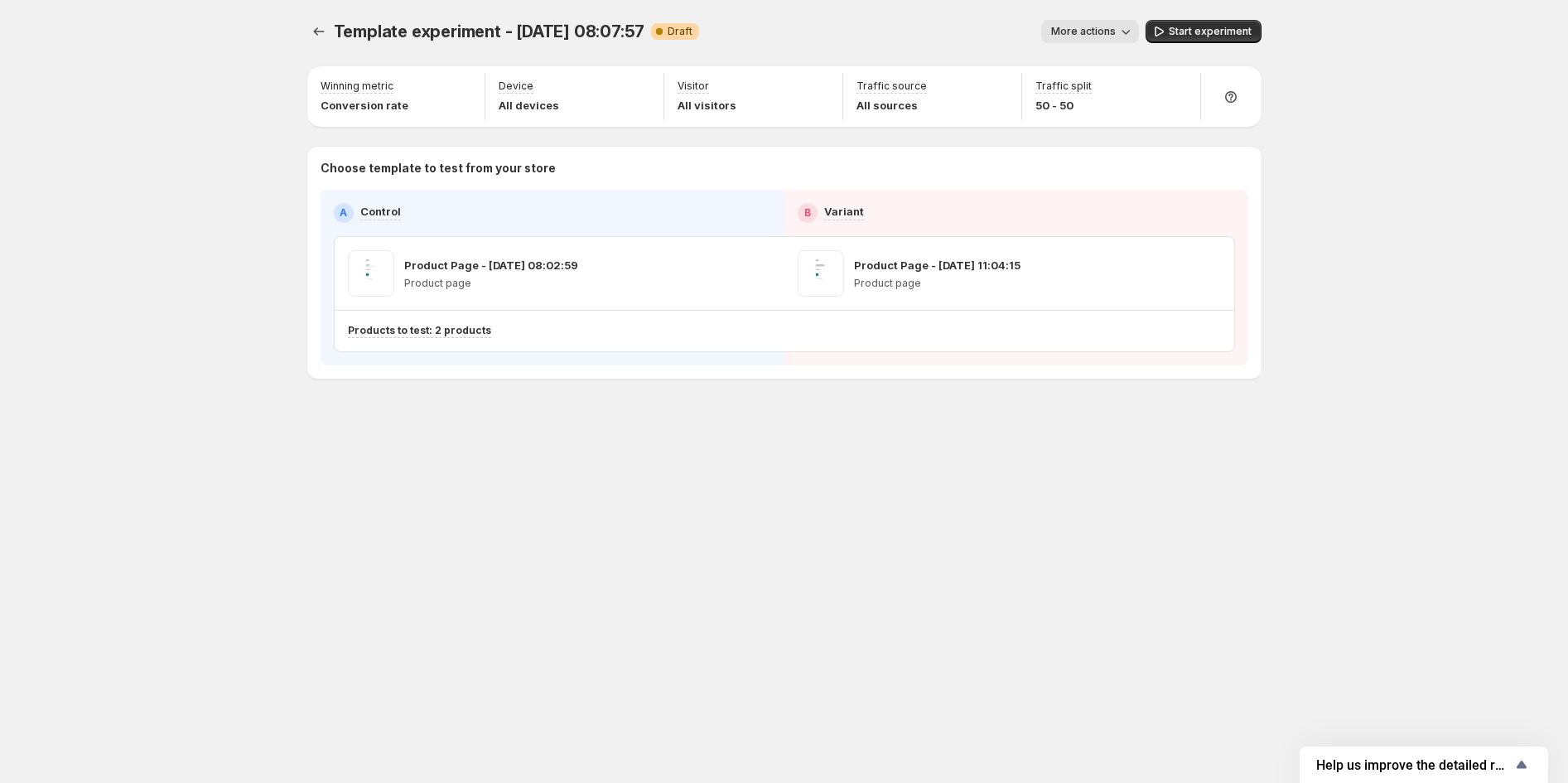
click at [1227, 18] on div "Template experiment - [DATE] 08:07:57. This page is ready Template experiment -…" at bounding box center [784, 31] width 955 height 63
click at [1228, 24] on button "Start experiment" at bounding box center [1203, 31] width 116 height 23
click at [1017, 336] on div "Products to test: 2 products" at bounding box center [711, 331] width 727 height 14
click at [1131, 39] on button "More actions" at bounding box center [1082, 31] width 98 height 23
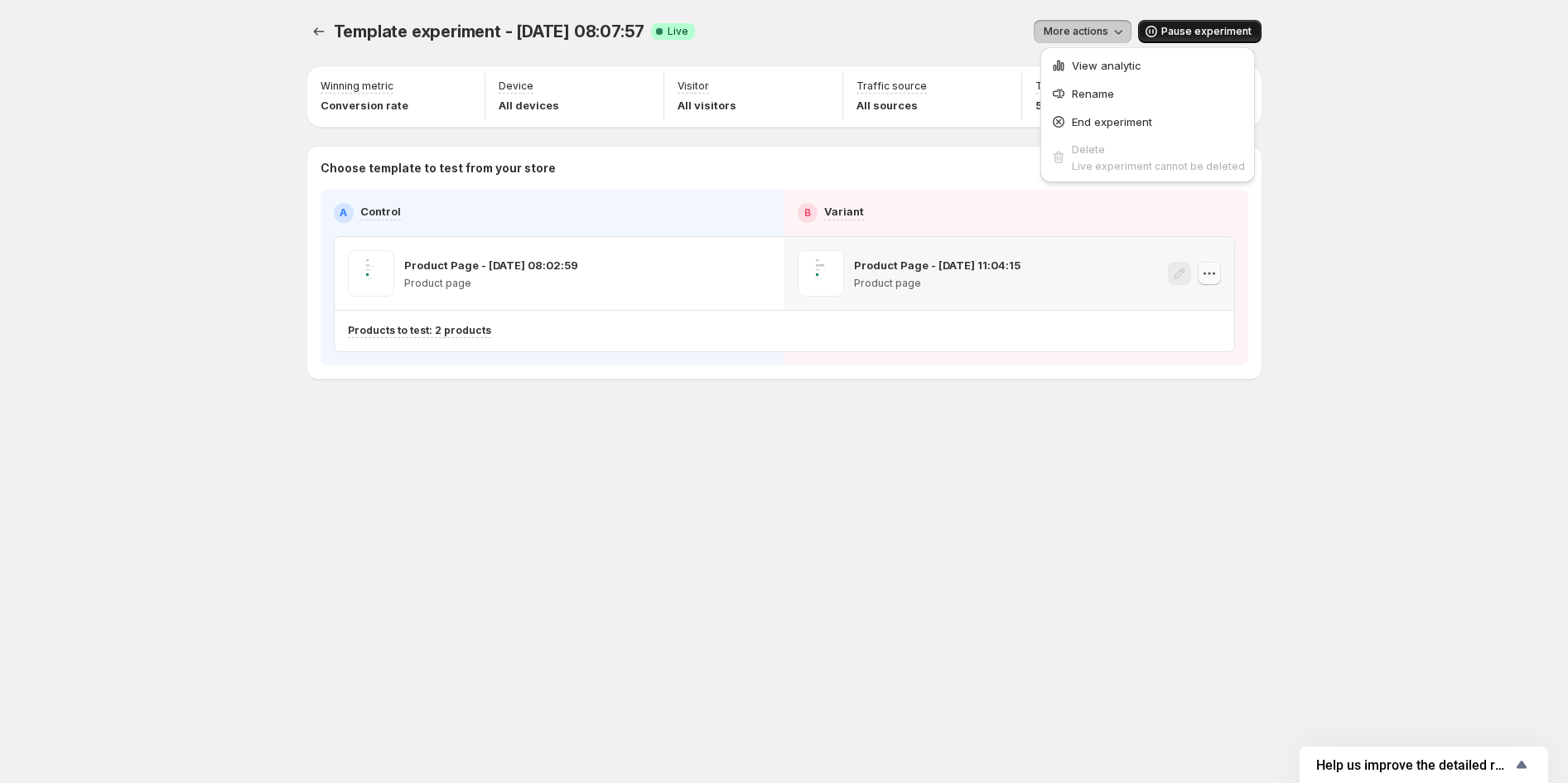
click at [1203, 269] on icon "button" at bounding box center [1210, 274] width 17 height 17
click at [742, 294] on div at bounding box center [744, 273] width 53 height 46
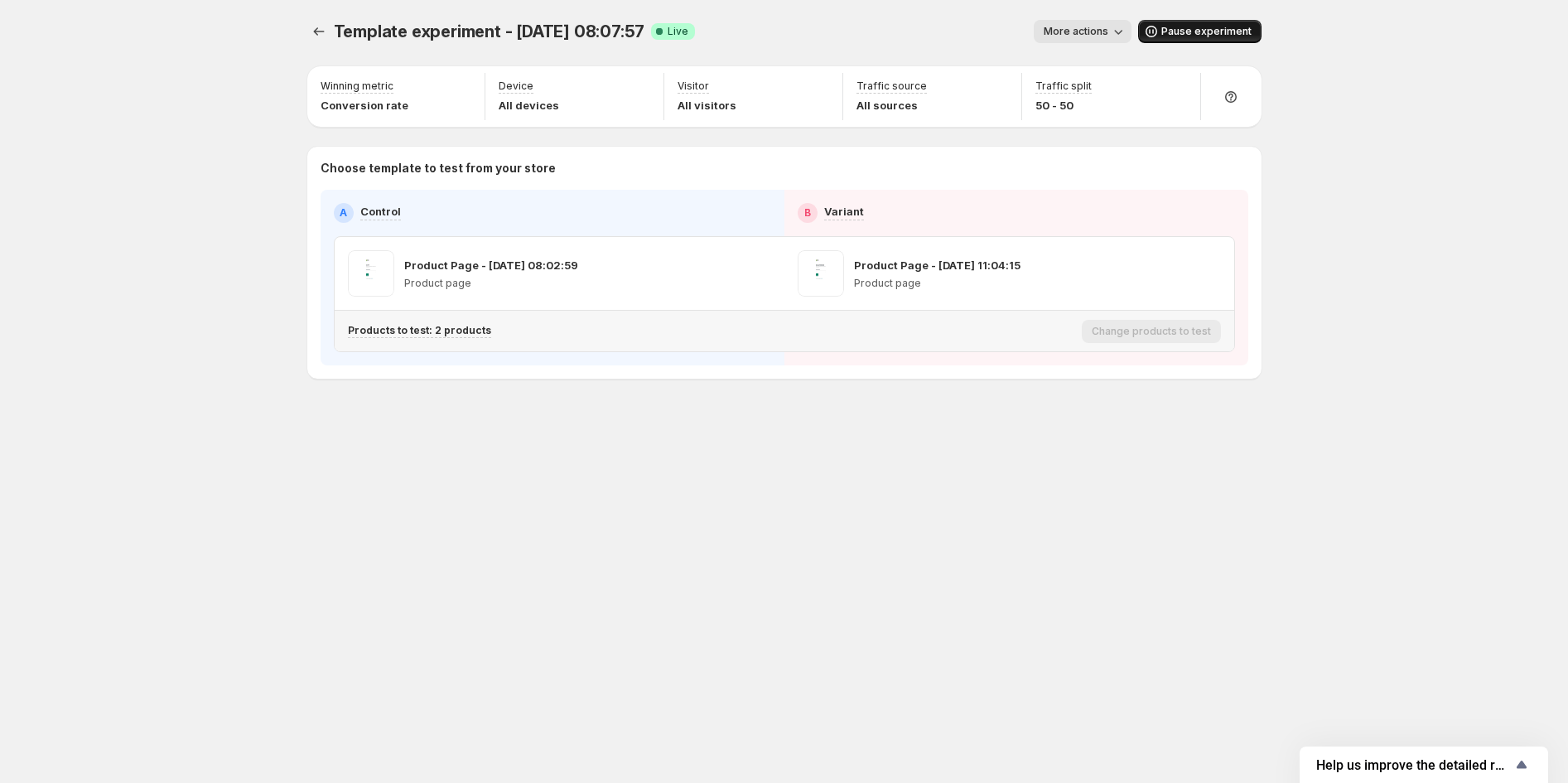
click at [486, 339] on div "Products to test: 2 products" at bounding box center [711, 331] width 727 height 27
click at [464, 334] on p "Products to test: 2 products" at bounding box center [419, 331] width 144 height 13
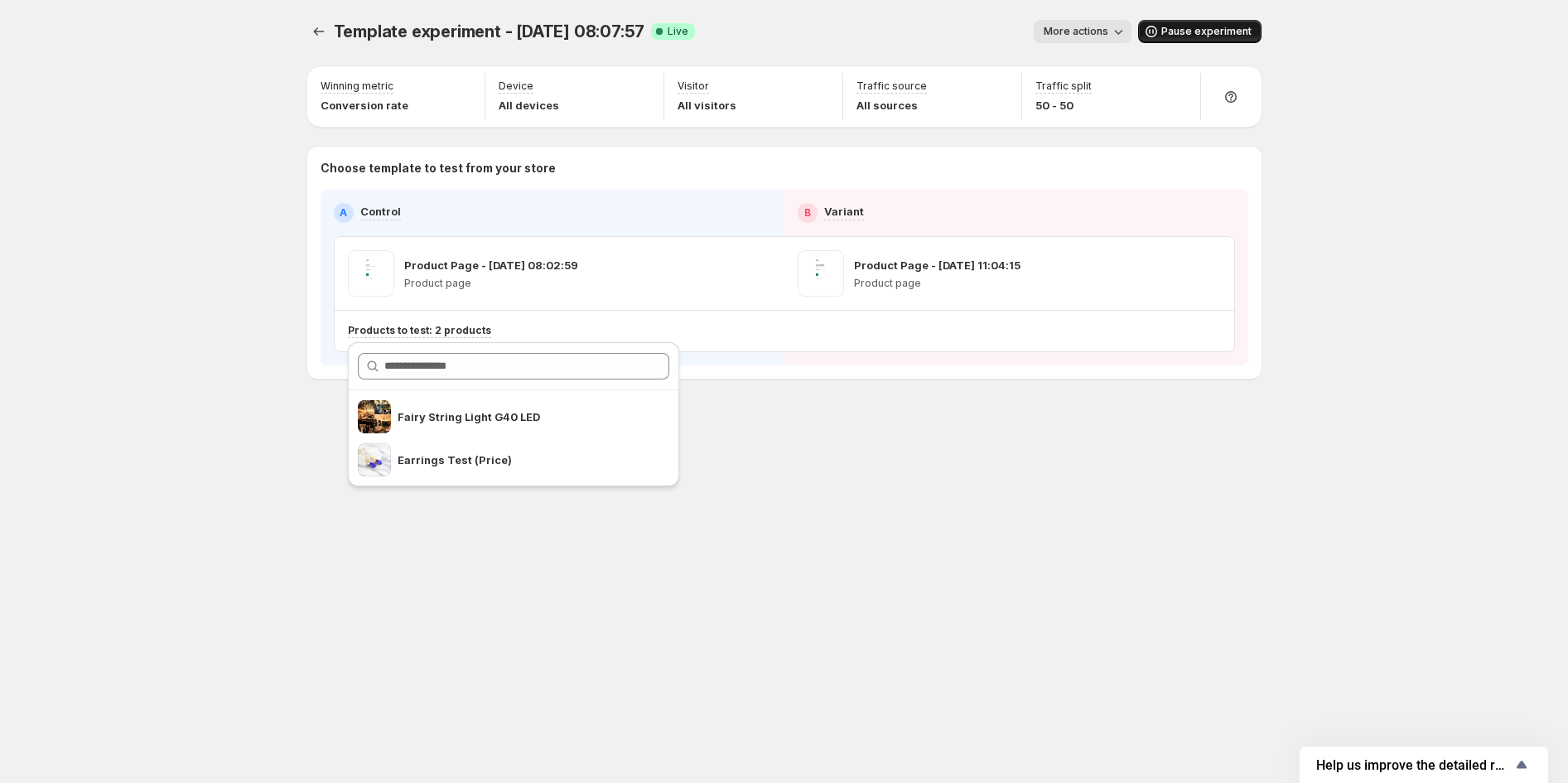
click at [1070, 539] on div "Template experiment - [DATE] 08:07:57. This page is ready Template experiment -…" at bounding box center [784, 391] width 994 height 783
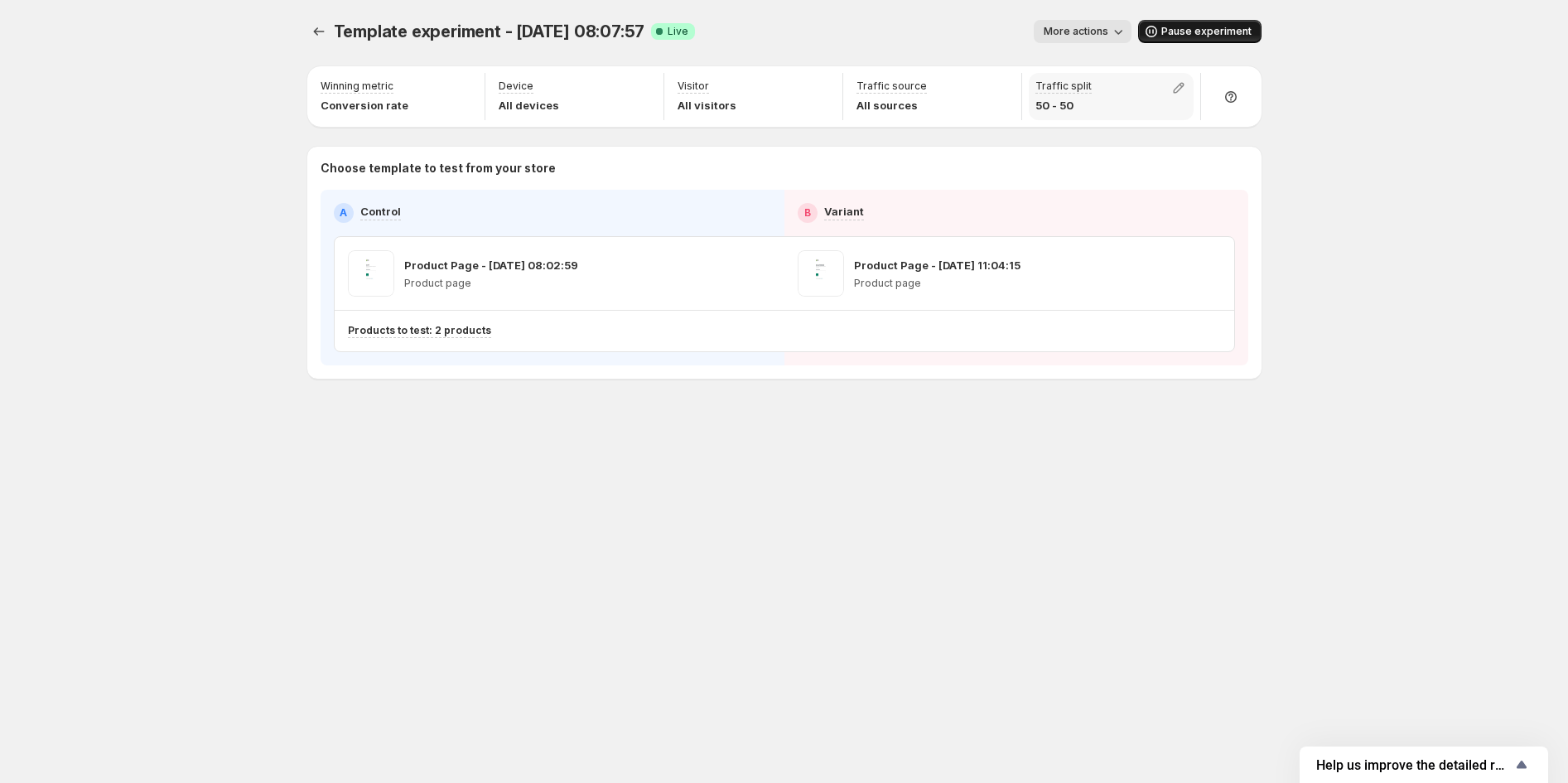
drag, startPoint x: 1233, startPoint y: 100, endPoint x: 1076, endPoint y: 109, distance: 157.3
click at [1131, 130] on div "Winning metric Conversion rate Device All devices Visitor All visitors Traffic …" at bounding box center [784, 223] width 955 height 312
drag, startPoint x: 1186, startPoint y: 87, endPoint x: 1185, endPoint y: 70, distance: 17.0
click at [1185, 70] on div "Traffic split 50 - 50" at bounding box center [1111, 96] width 179 height 54
click at [1183, 80] on icon "button" at bounding box center [1179, 88] width 17 height 17
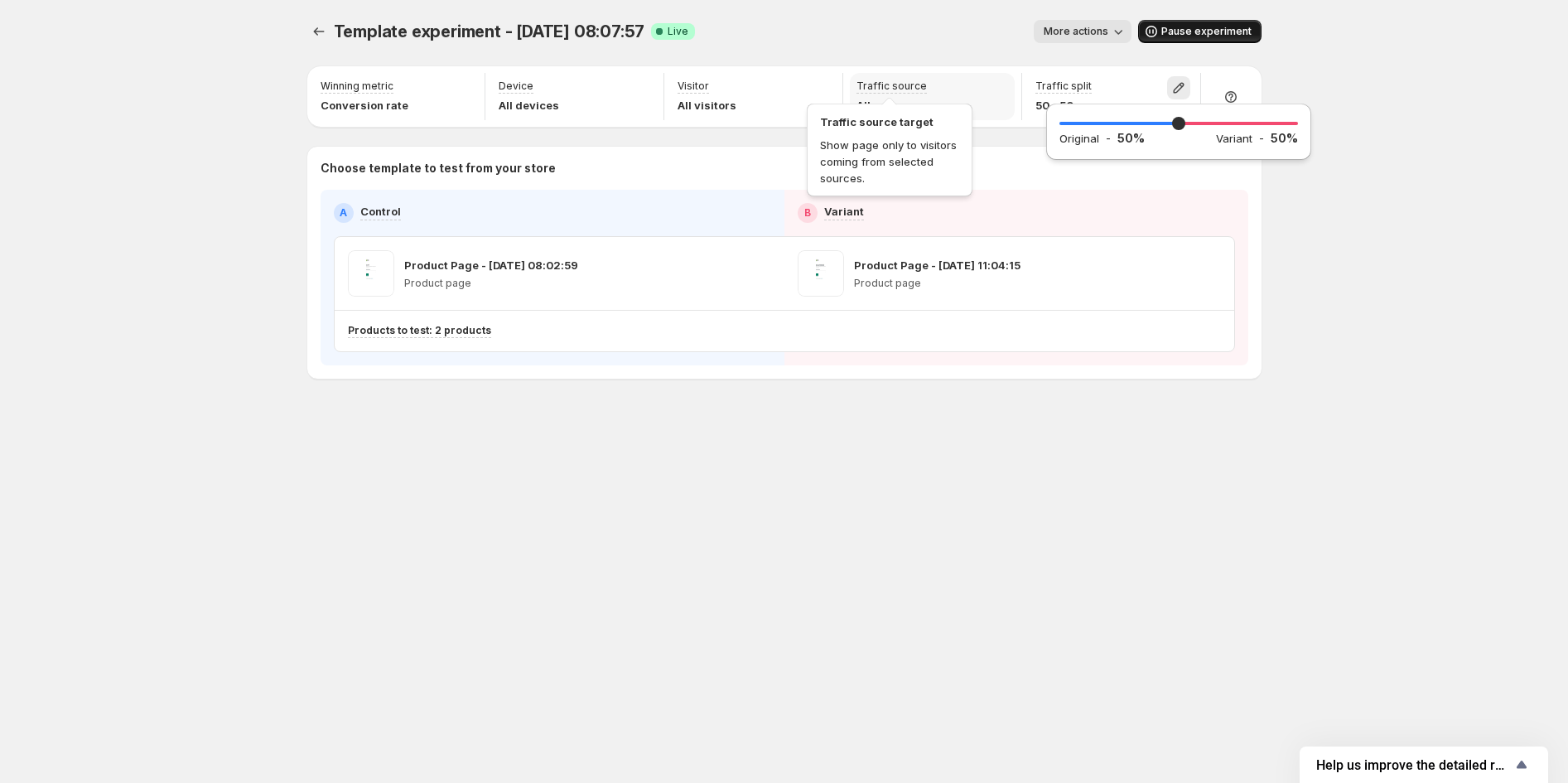
click at [922, 91] on p "Traffic source" at bounding box center [892, 86] width 70 height 13
click at [773, 93] on div "Visitor All visitors" at bounding box center [753, 97] width 164 height 47
click at [931, 102] on div "Traffic source All sources" at bounding box center [932, 97] width 164 height 47
drag, startPoint x: 894, startPoint y: 106, endPoint x: 593, endPoint y: 106, distance: 301.0
click at [892, 105] on p "All sources" at bounding box center [892, 105] width 70 height 17
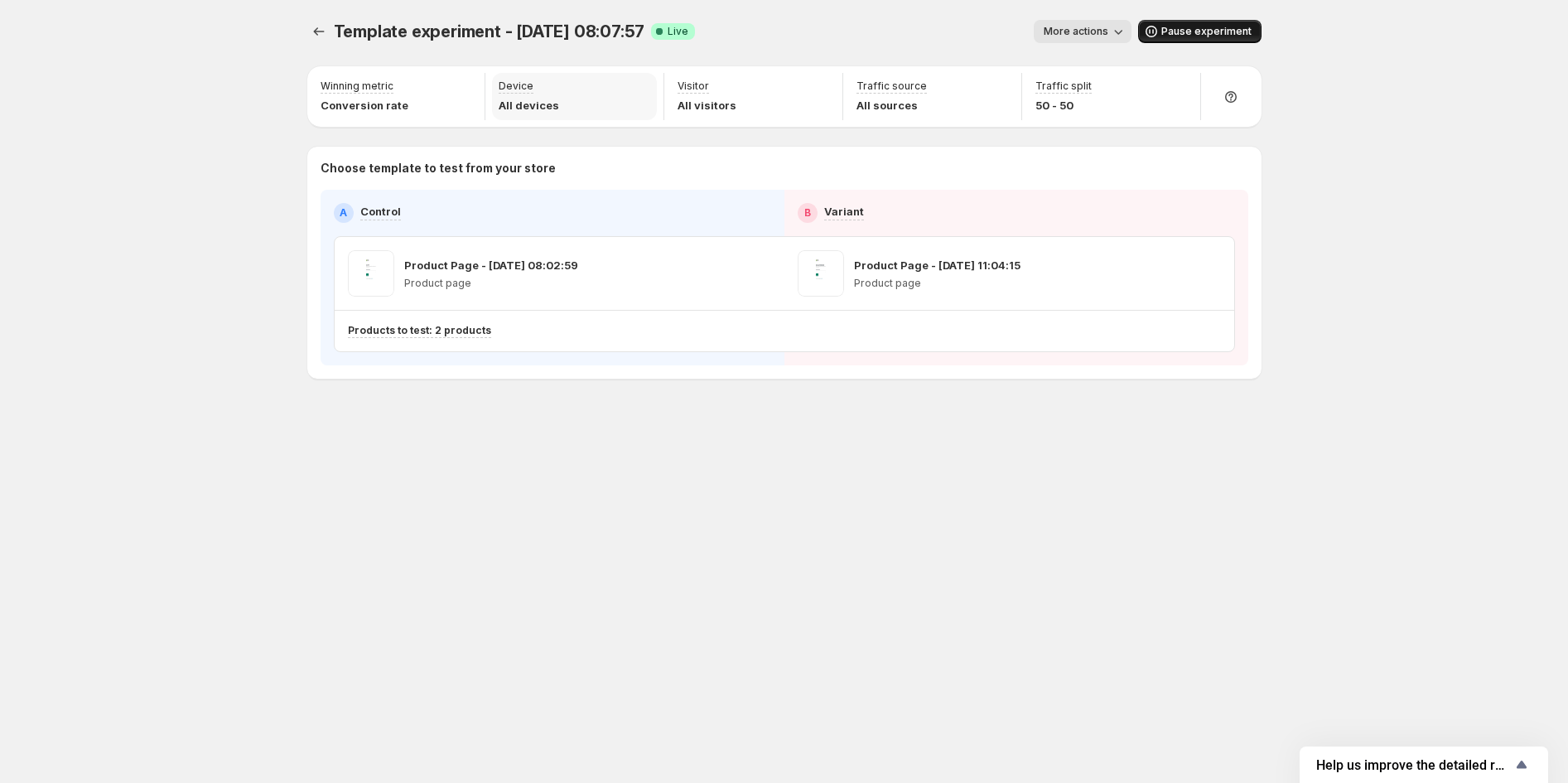
click at [591, 106] on div "Device All devices" at bounding box center [574, 97] width 164 height 47
drag, startPoint x: 963, startPoint y: 91, endPoint x: 1014, endPoint y: 95, distance: 51.2
click at [966, 91] on div "Traffic source All sources" at bounding box center [932, 97] width 164 height 47
click at [1226, 93] on icon at bounding box center [1231, 97] width 17 height 17
click at [989, 158] on div "Choose template to test from your store A Control B Variant Product Page - [DAT…" at bounding box center [784, 262] width 955 height 232
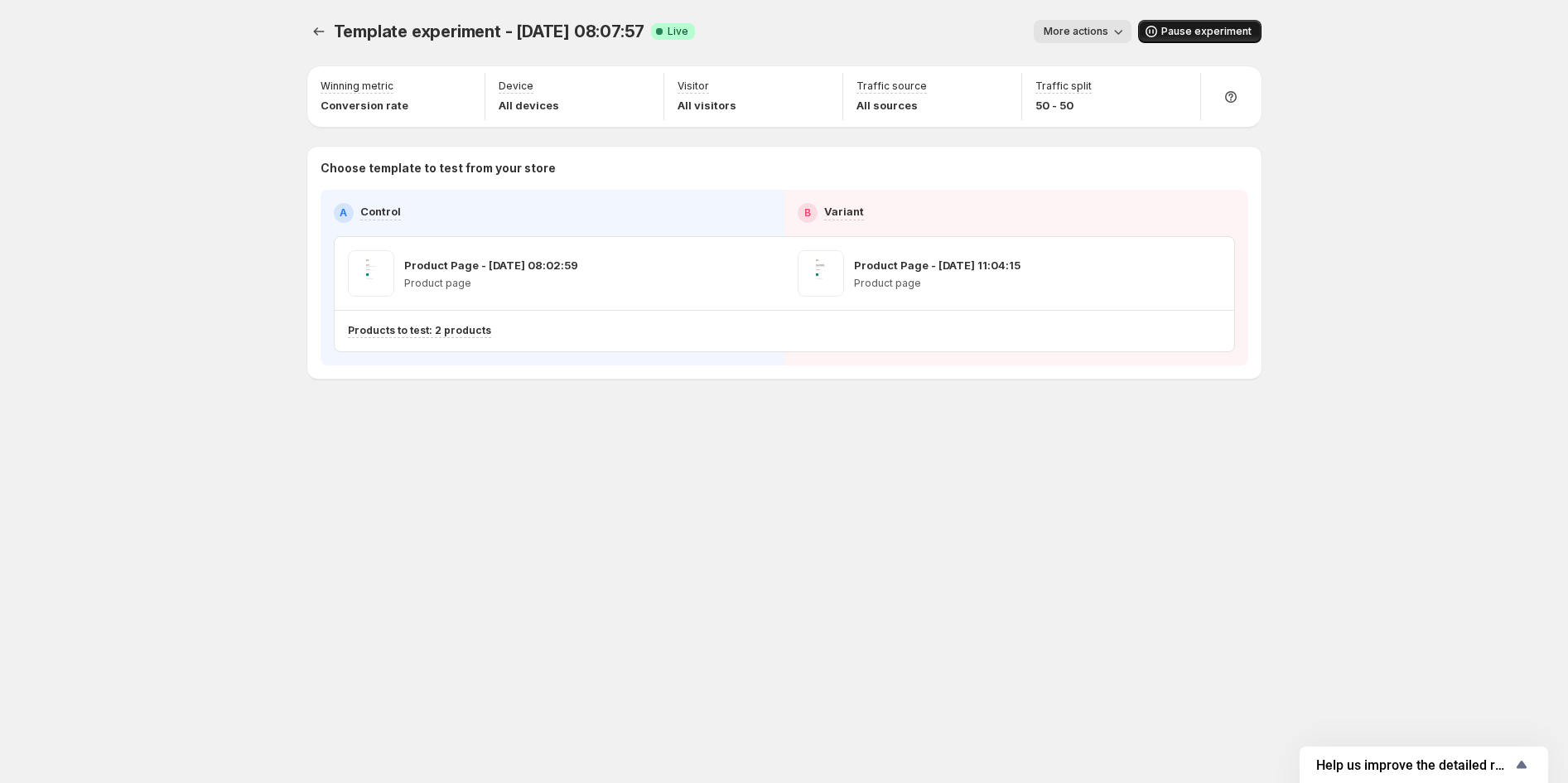
click at [1166, 32] on span "Pause experiment" at bounding box center [1206, 31] width 90 height 13
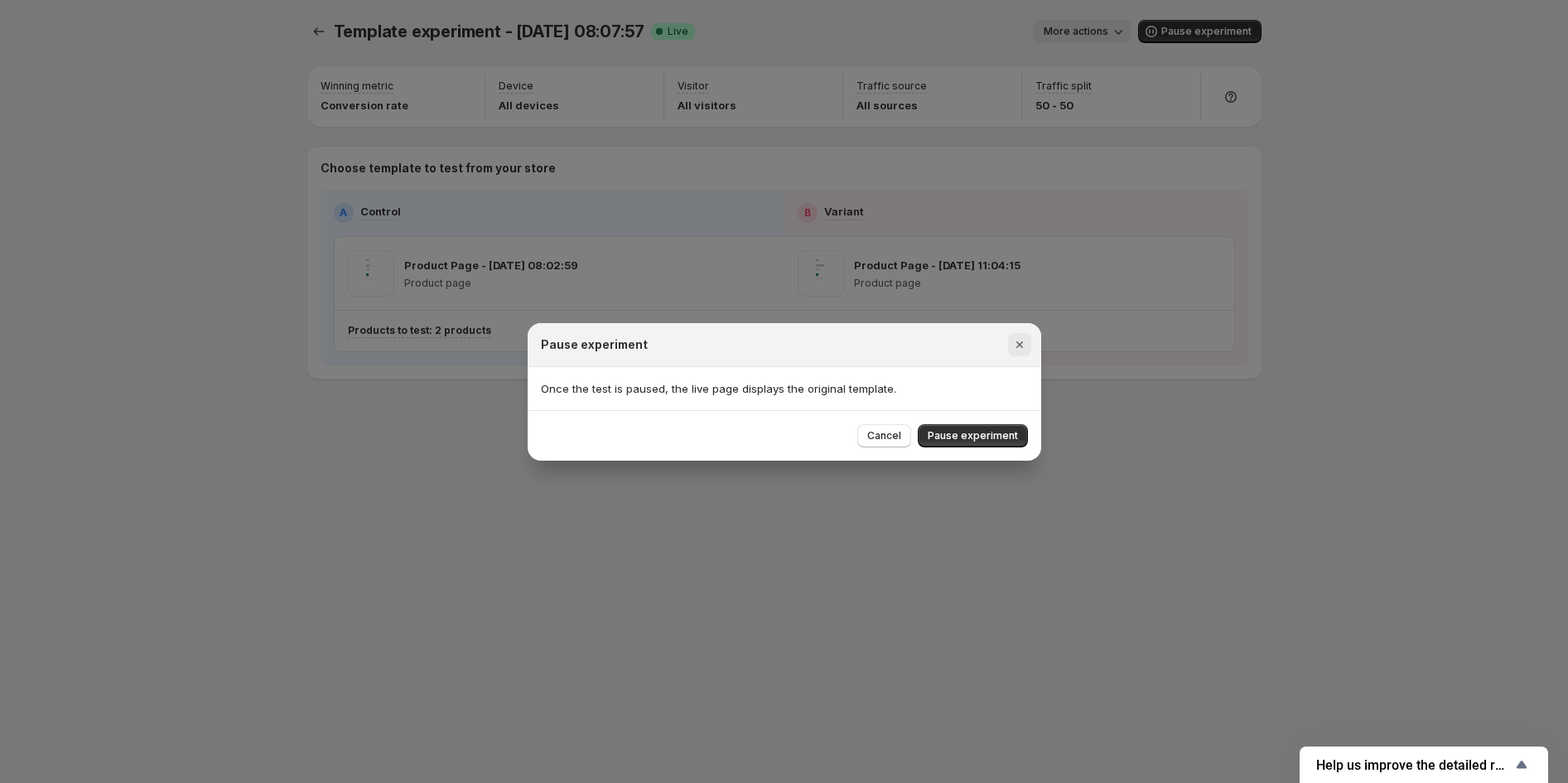
click at [1023, 347] on icon "Close" at bounding box center [1020, 345] width 17 height 17
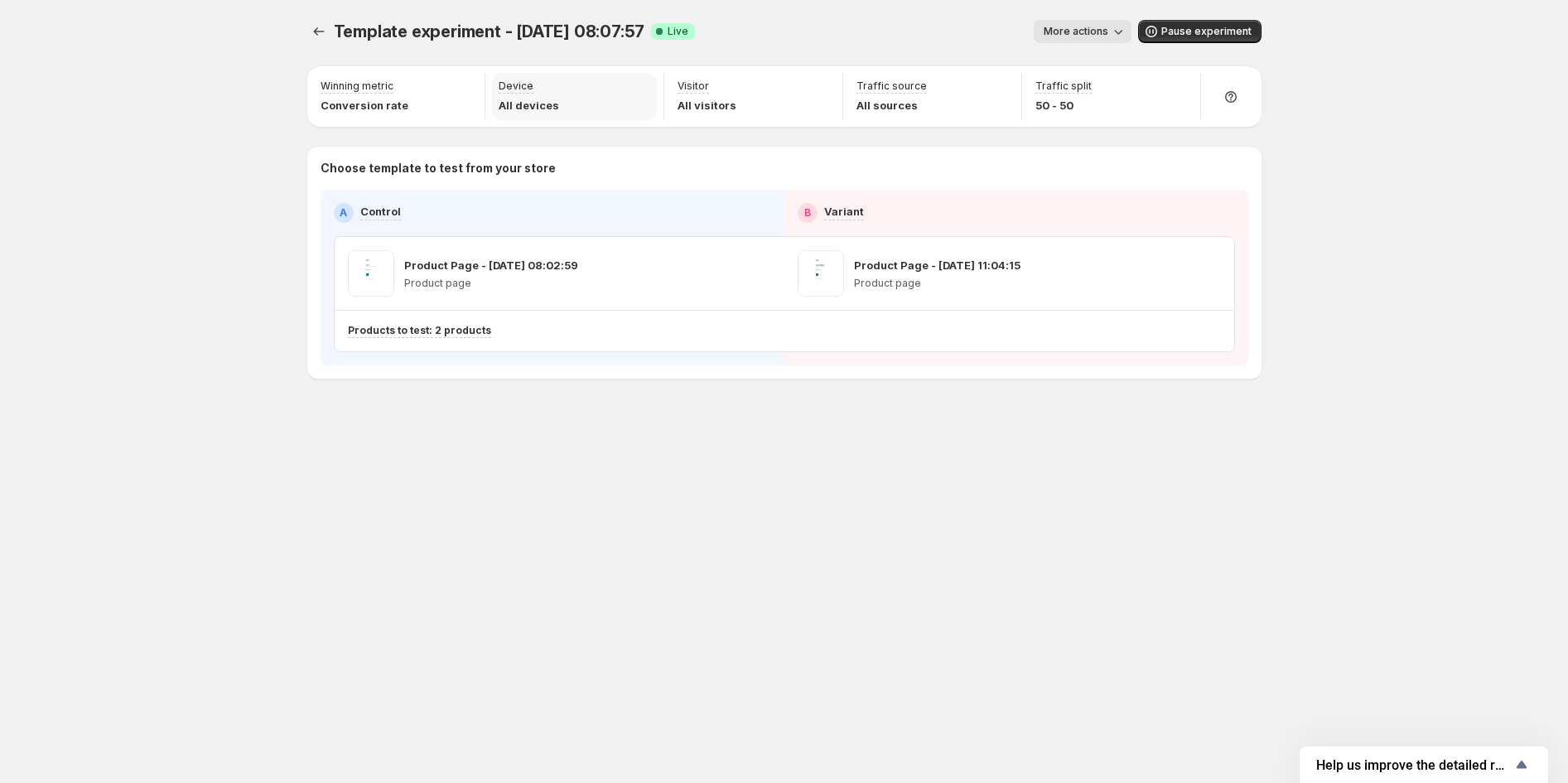
click at [529, 111] on p "All devices" at bounding box center [529, 105] width 60 height 17
click at [531, 110] on p "All devices" at bounding box center [529, 105] width 60 height 17
click at [1185, 91] on icon "button" at bounding box center [1179, 88] width 17 height 17
click at [552, 102] on p "All devices" at bounding box center [529, 105] width 60 height 17
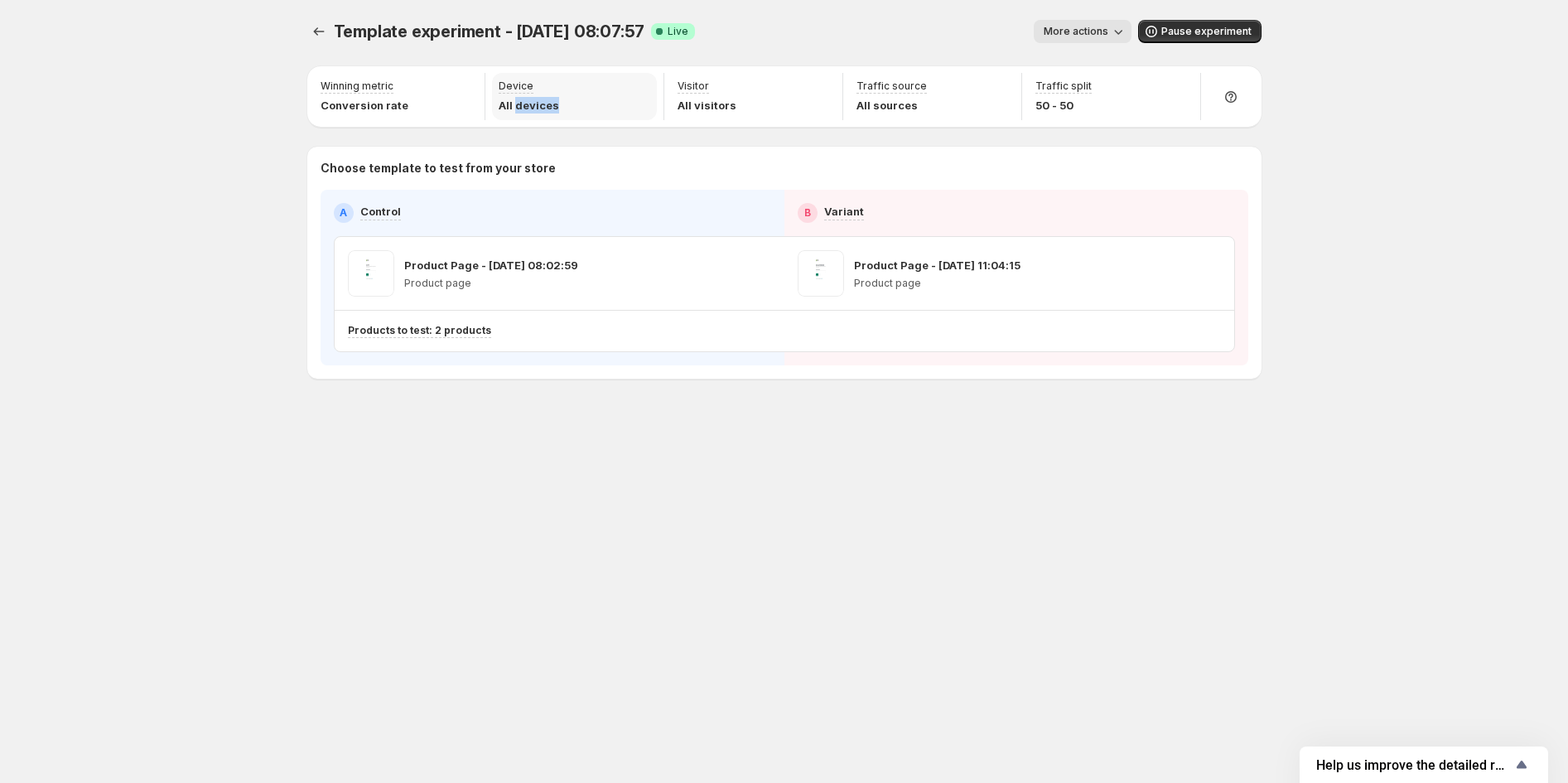
click at [552, 102] on p "All devices" at bounding box center [529, 105] width 60 height 17
click at [784, 96] on div "Visitor All visitors" at bounding box center [753, 97] width 164 height 47
drag, startPoint x: 1005, startPoint y: 117, endPoint x: 1154, endPoint y: 119, distance: 149.0
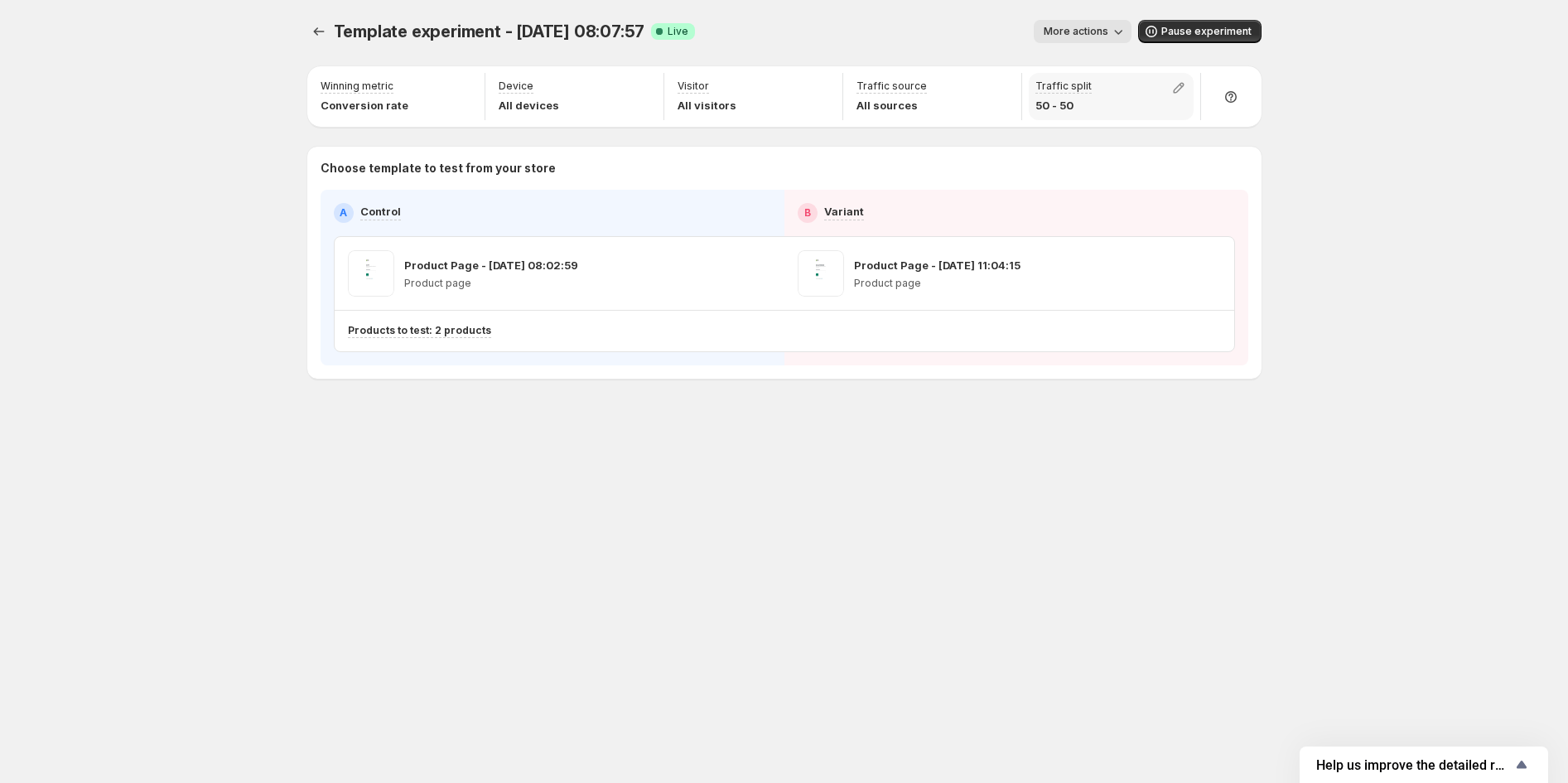
click at [1005, 117] on div "Traffic source All sources" at bounding box center [932, 97] width 164 height 47
click at [1173, 91] on icon "button" at bounding box center [1178, 87] width 10 height 10
click at [894, 111] on p "All sources" at bounding box center [892, 105] width 70 height 17
click at [914, 90] on p "Traffic source" at bounding box center [892, 86] width 70 height 13
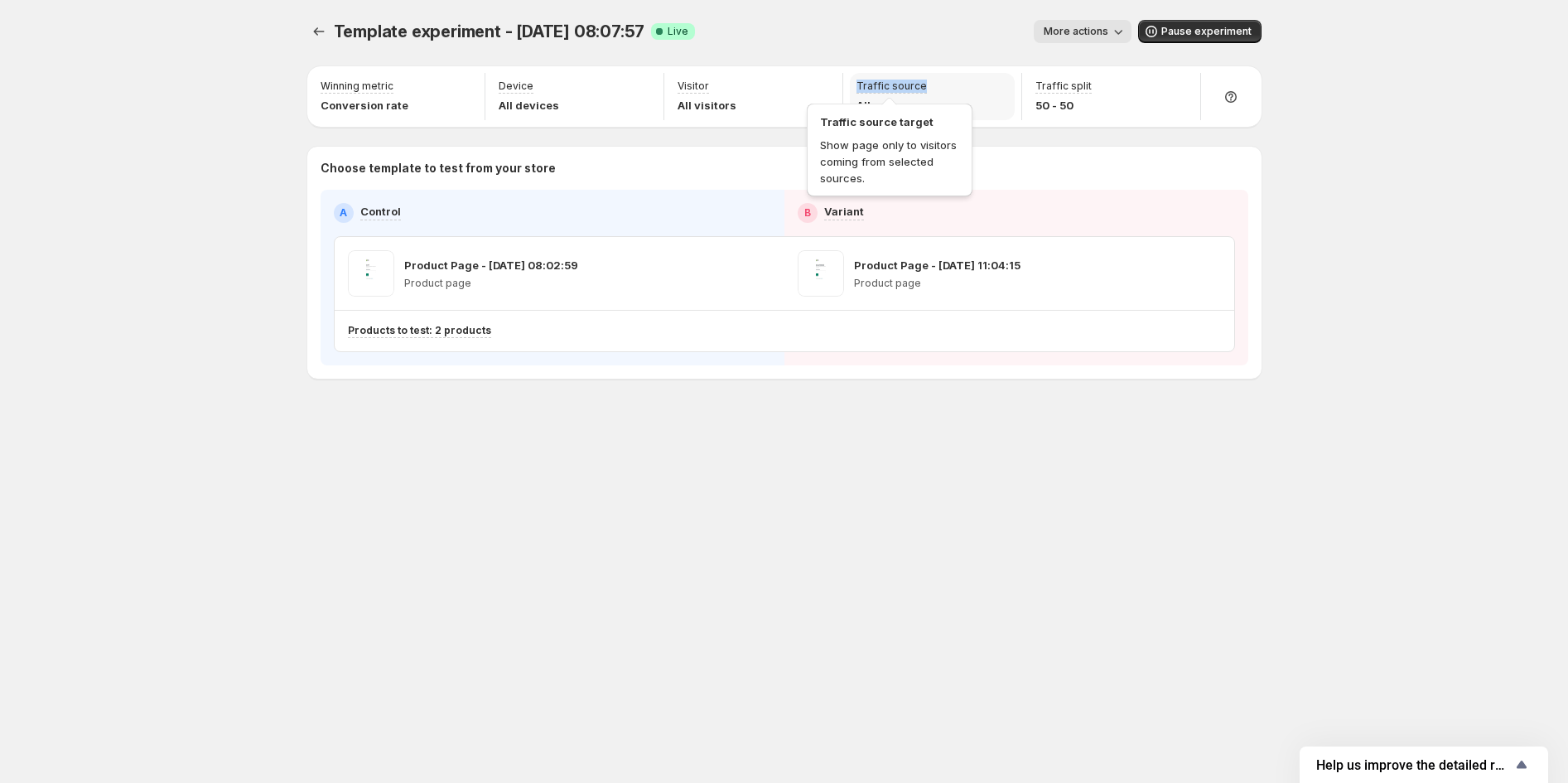
click at [914, 90] on p "Traffic source" at bounding box center [892, 86] width 70 height 13
click at [735, 87] on div "Visitor All visitors" at bounding box center [753, 97] width 164 height 47
click at [640, 98] on div "Visitor target Show page only to specific types of visitors." at bounding box center [706, 138] width 172 height 89
click at [552, 101] on p "All devices" at bounding box center [529, 105] width 60 height 17
click at [346, 102] on p "Conversion rate" at bounding box center [364, 105] width 87 height 17
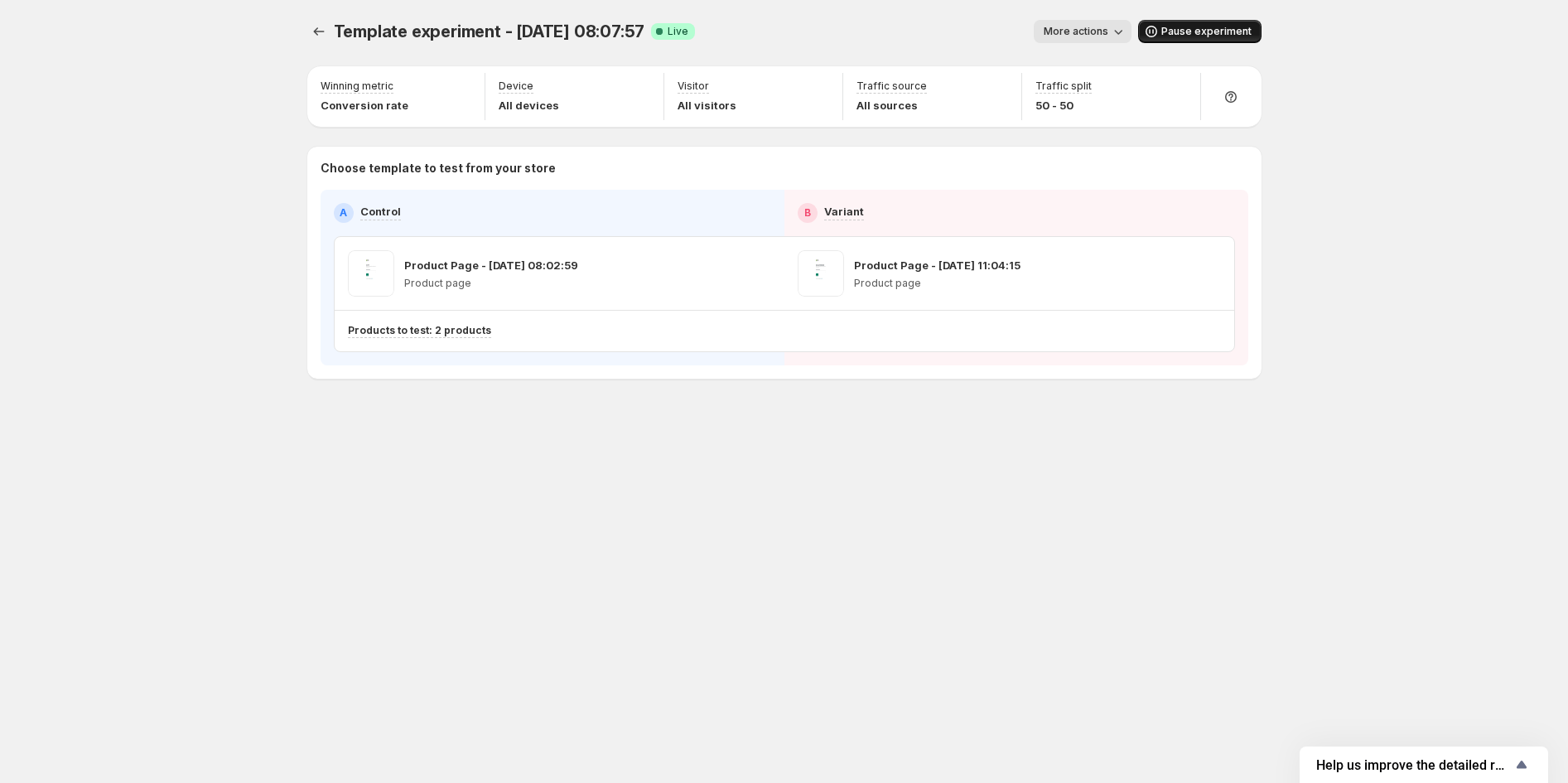
click at [1199, 40] on button "Pause experiment" at bounding box center [1200, 31] width 123 height 23
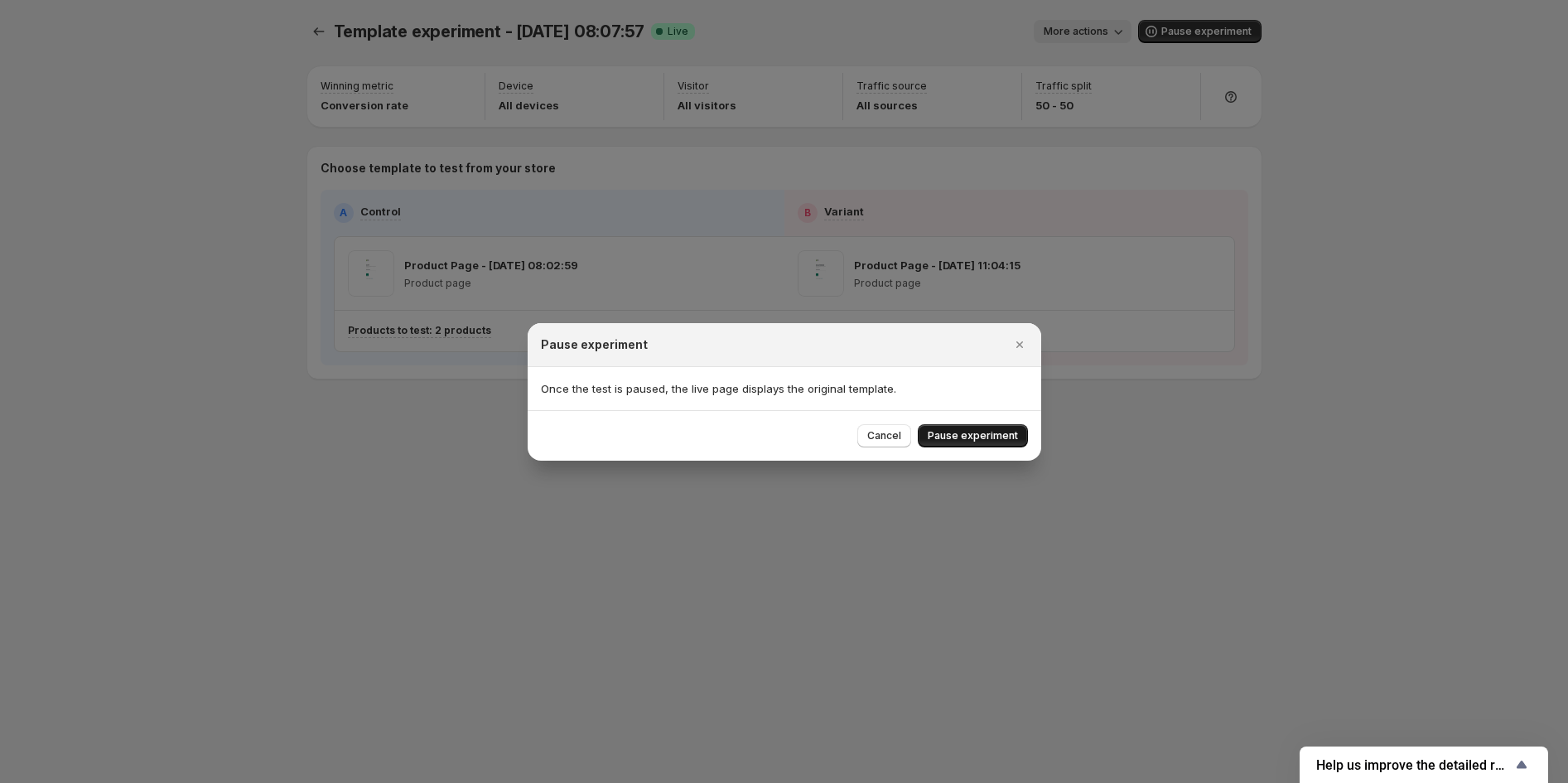
click at [999, 441] on span "Pause experiment" at bounding box center [973, 436] width 90 height 13
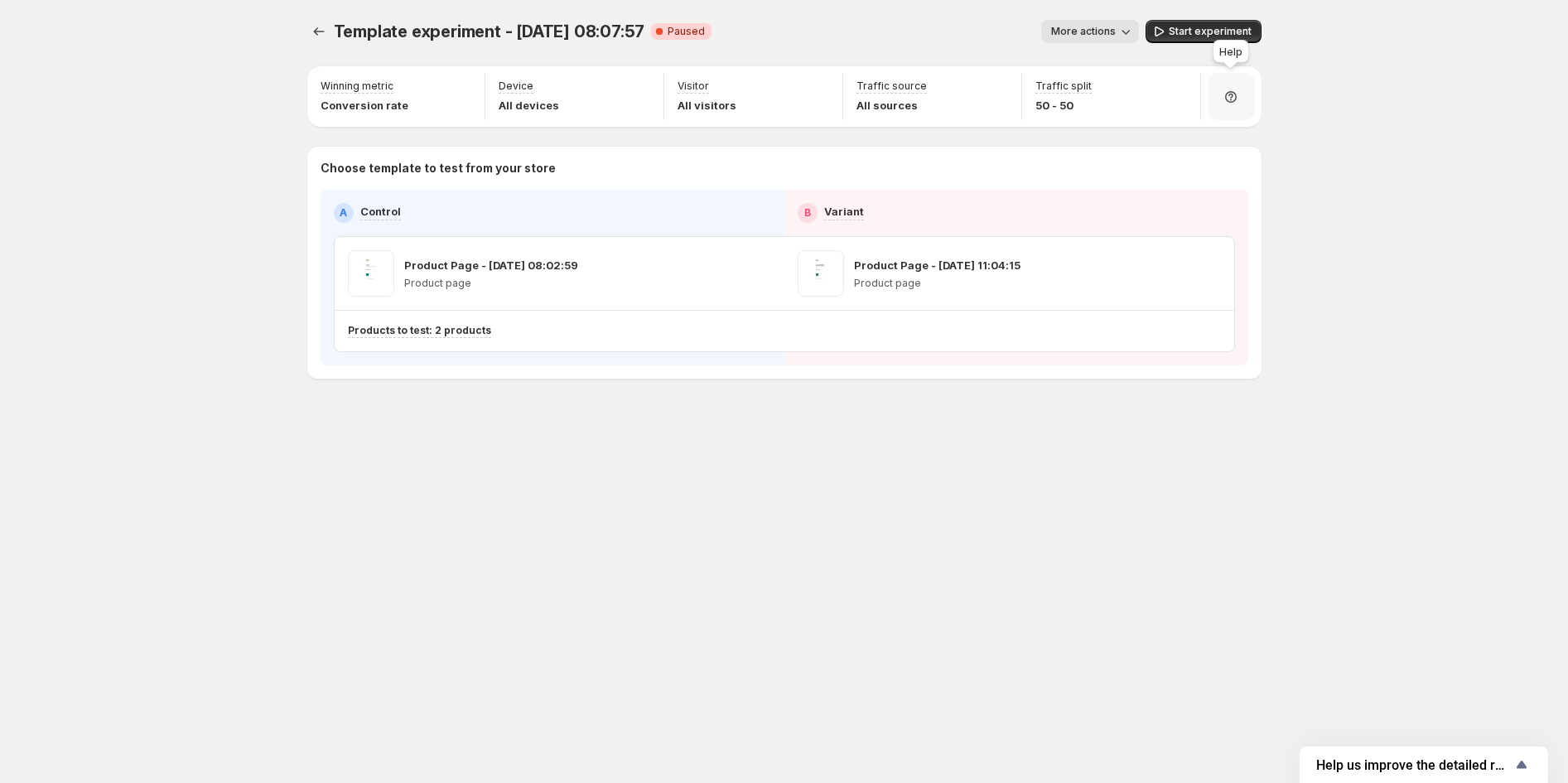
click at [1230, 99] on icon at bounding box center [1231, 97] width 17 height 17
